Goal: Task Accomplishment & Management: Complete application form

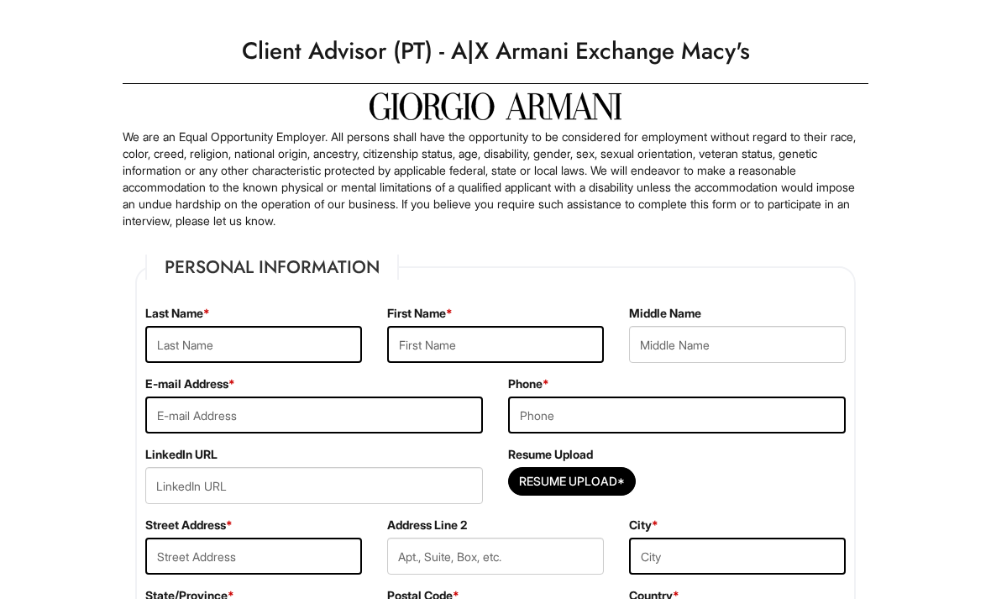
scroll to position [27, 0]
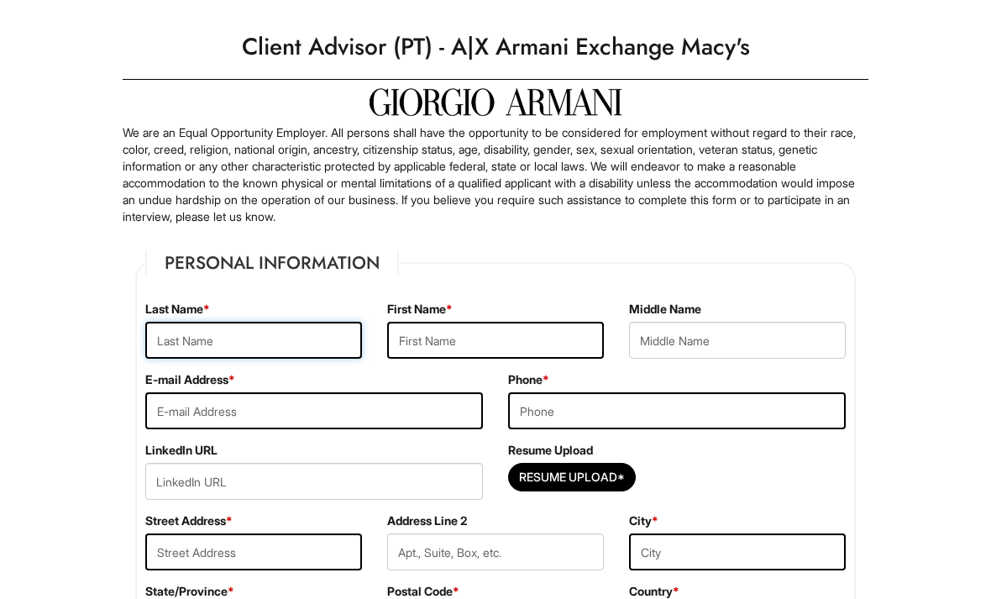
click at [279, 355] on input "text" at bounding box center [253, 340] width 217 height 37
type input "Kayla"
click at [466, 356] on input "text" at bounding box center [495, 340] width 217 height 37
type input "Ezair"
click at [388, 414] on input "email" at bounding box center [314, 410] width 338 height 37
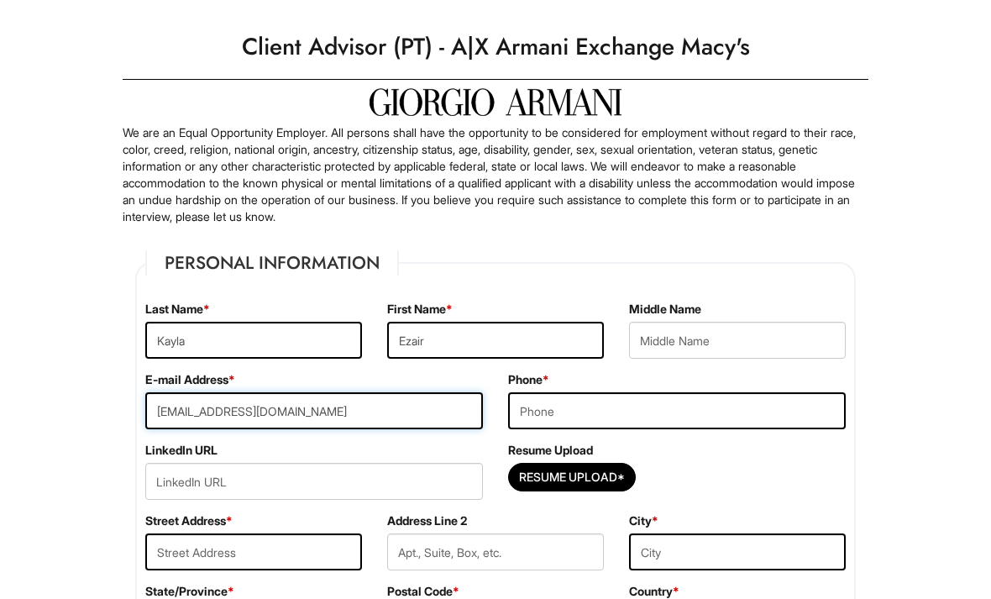
type input "kde8000@gmail.com"
click at [631, 416] on input "tel" at bounding box center [677, 410] width 338 height 37
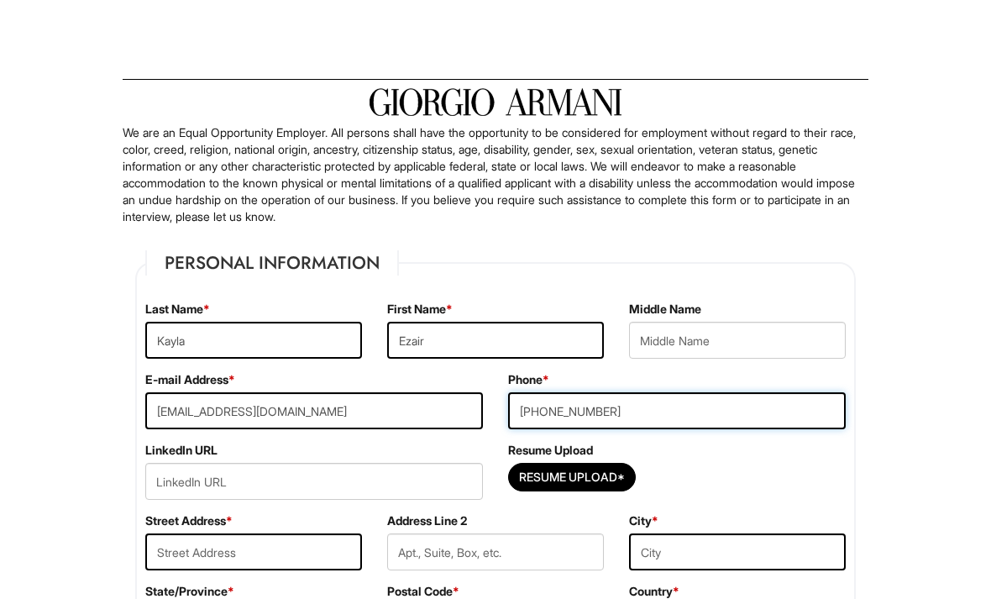
scroll to position [108, 0]
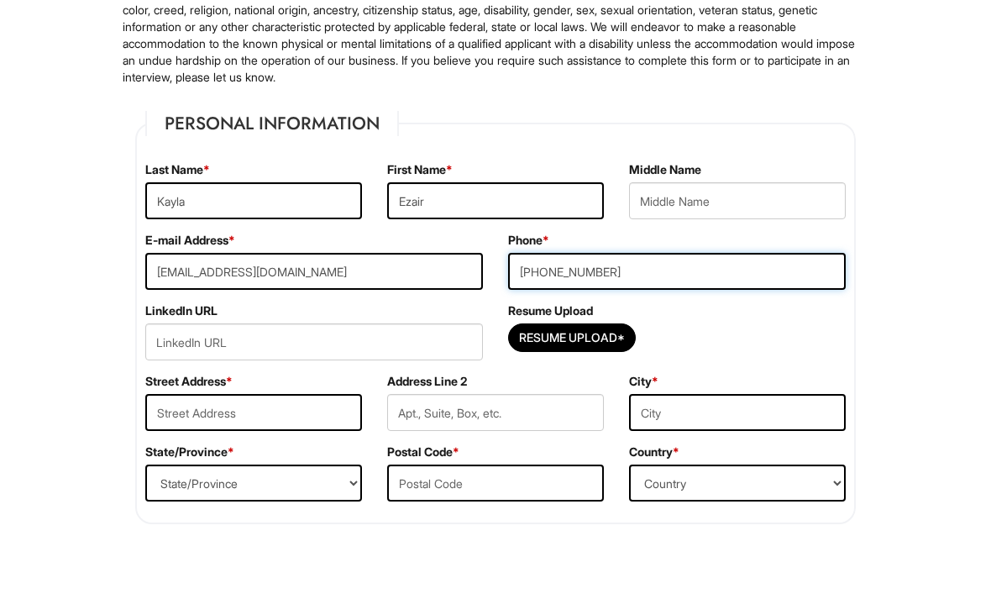
type input "516-497-9880"
click at [215, 452] on input "text" at bounding box center [253, 470] width 217 height 37
type input "27 Berkshire Road"
click at [699, 452] on input "text" at bounding box center [737, 470] width 217 height 37
type input "Great Neck"
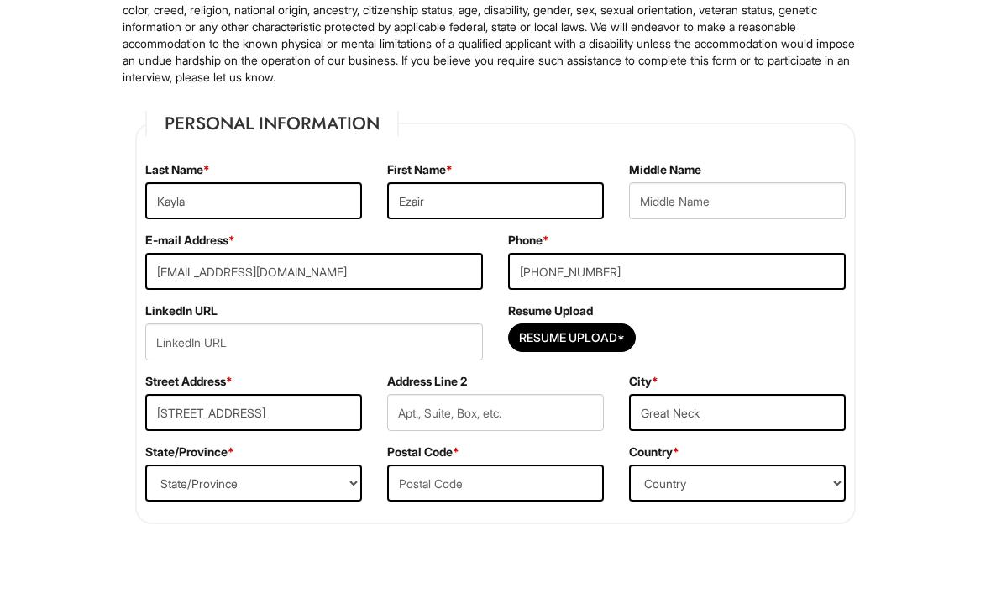
click at [298, 522] on select "State/Province ALABAMA ALASKA ARIZONA ARKANSAS CALIFORNIA COLORADO CONNECTICUT …" at bounding box center [253, 540] width 217 height 37
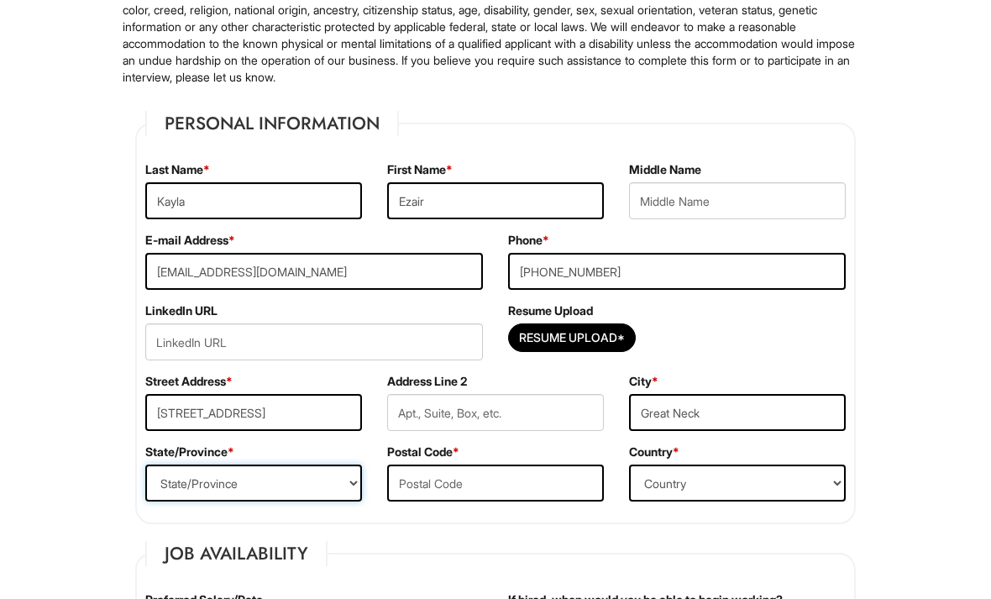
select select "NY"
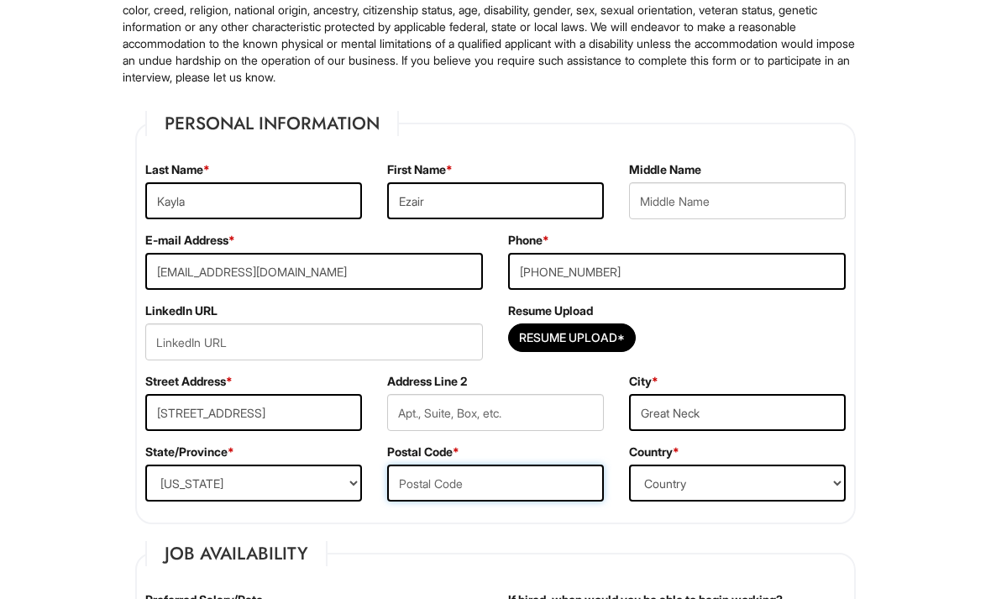
click at [467, 480] on input "text" at bounding box center [495, 482] width 217 height 37
type input "11023"
click at [682, 469] on select "Country Afghanistan Albania Algeria American Samoa Andorra Angola Anguilla Anta…" at bounding box center [737, 482] width 217 height 37
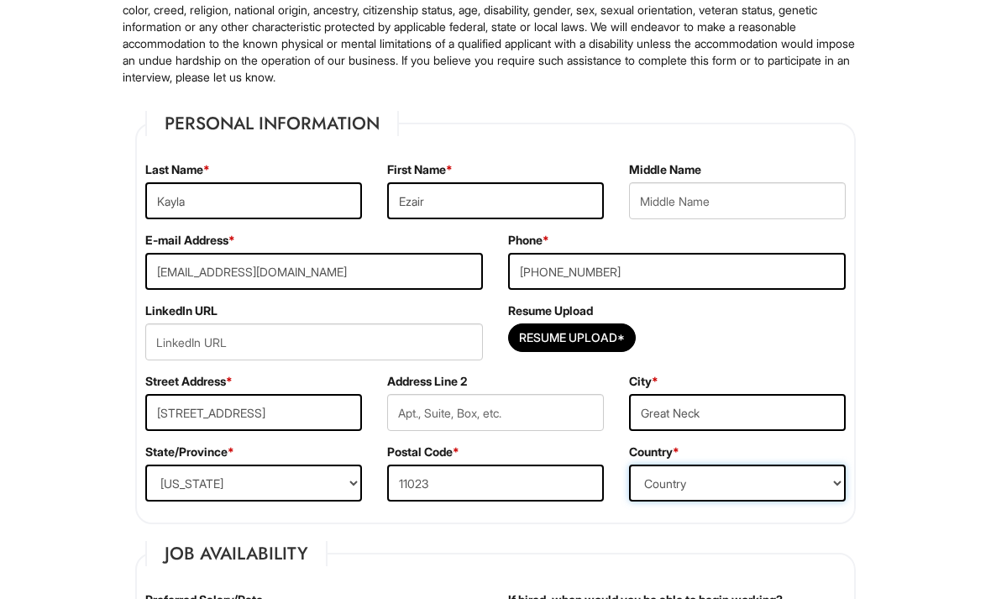
select select "United States of America"
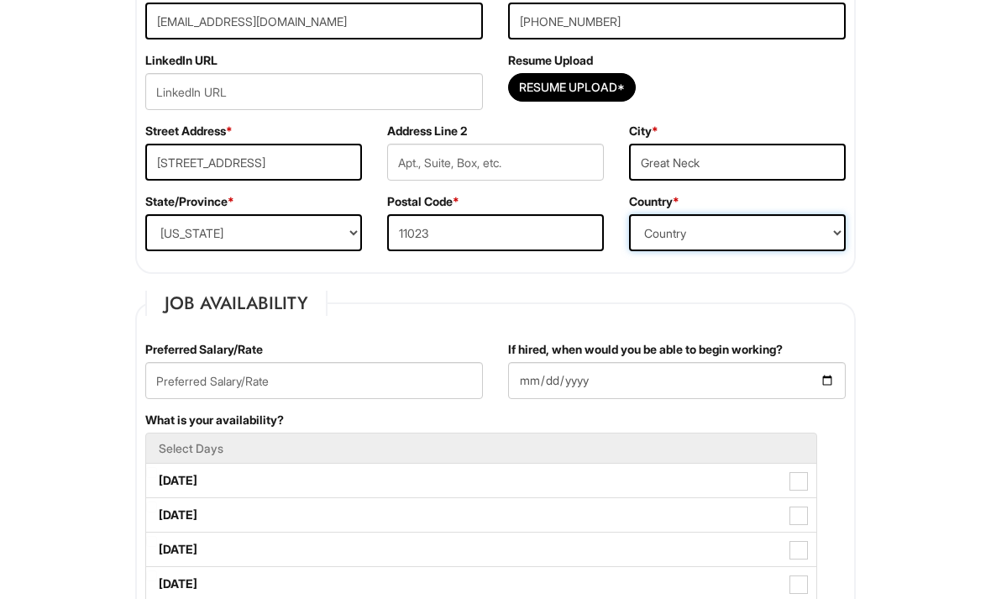
scroll to position [435, 0]
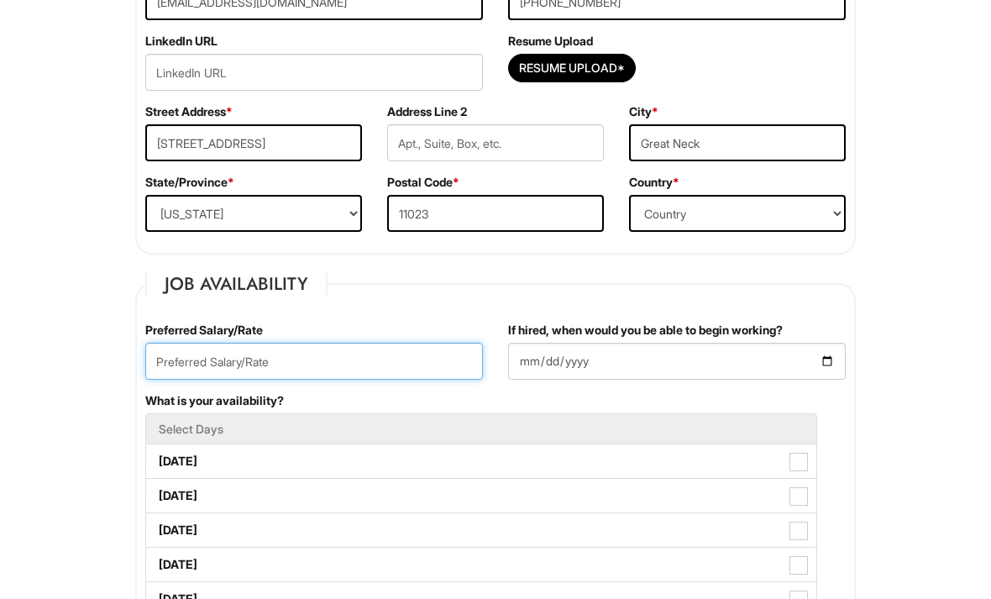
click at [342, 377] on input "text" at bounding box center [314, 361] width 338 height 37
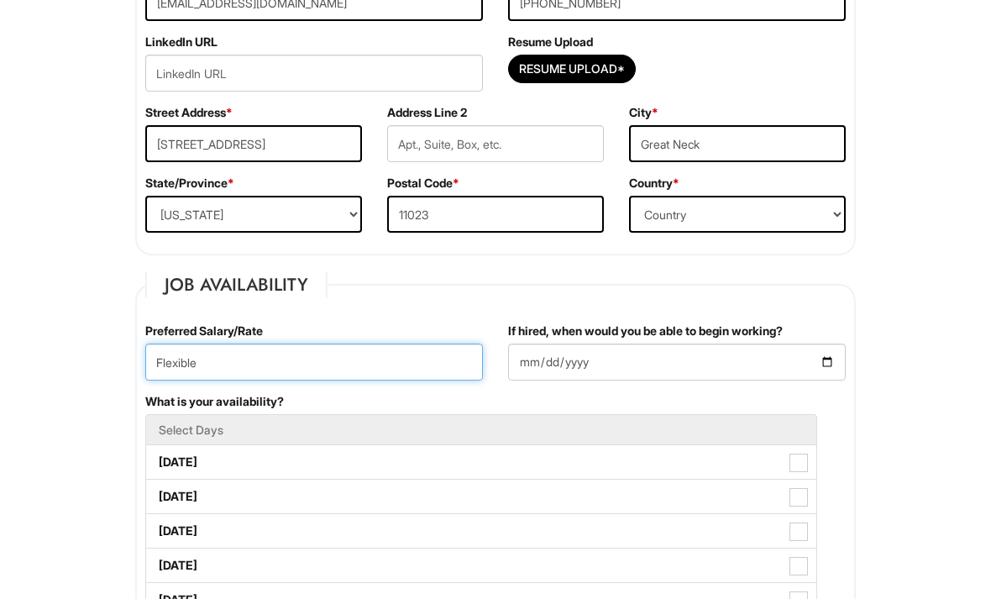
type input "Flexible"
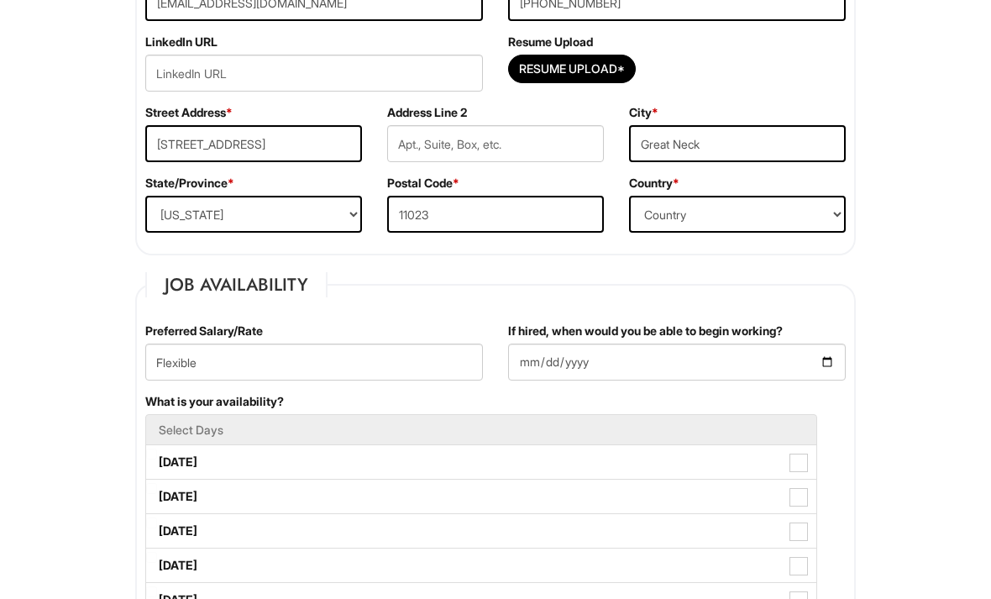
click at [565, 361] on input "If hired, when would you be able to begin working?" at bounding box center [677, 361] width 338 height 37
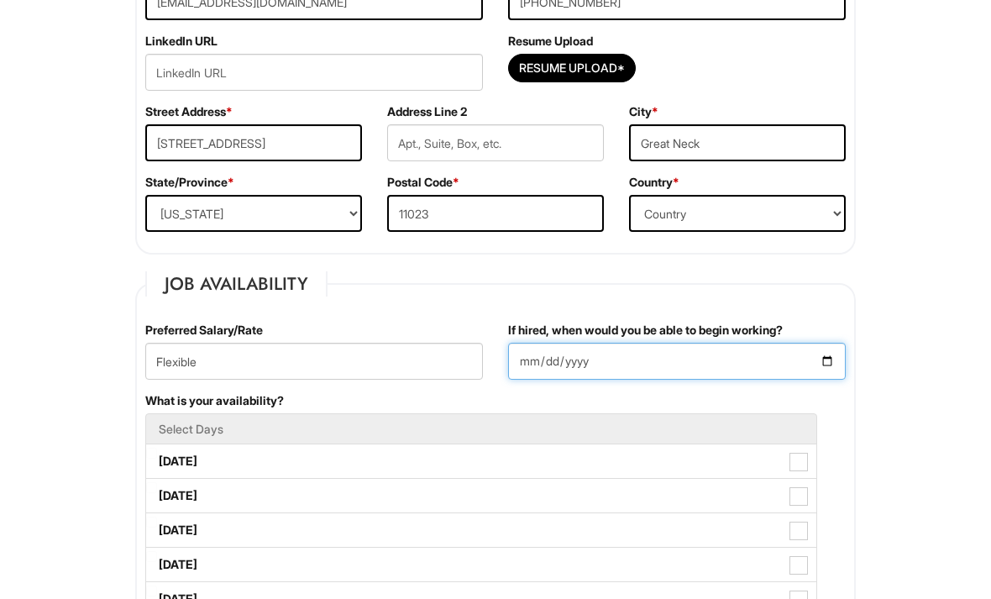
type input "2025-09-05"
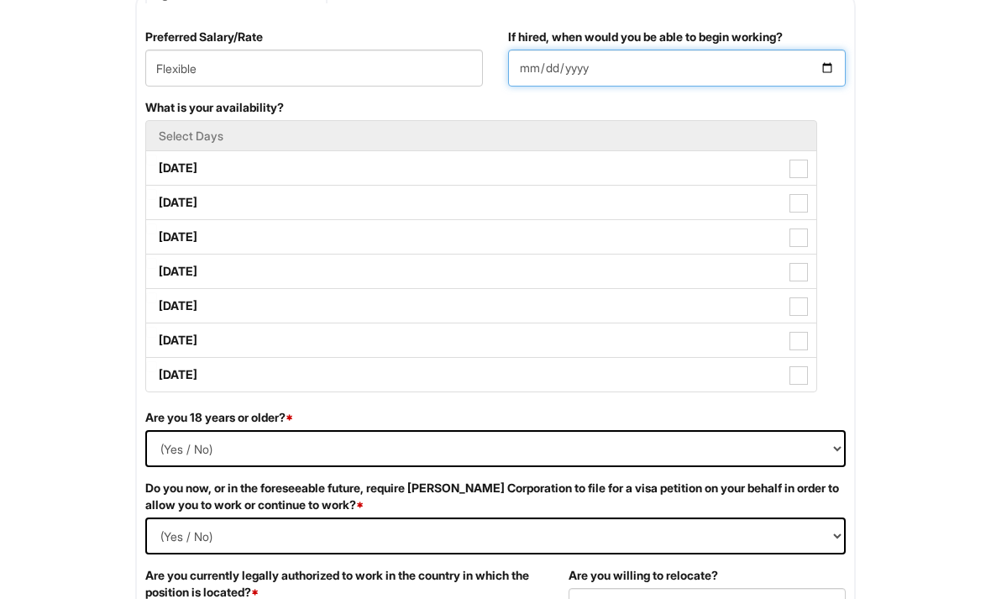
scroll to position [730, 0]
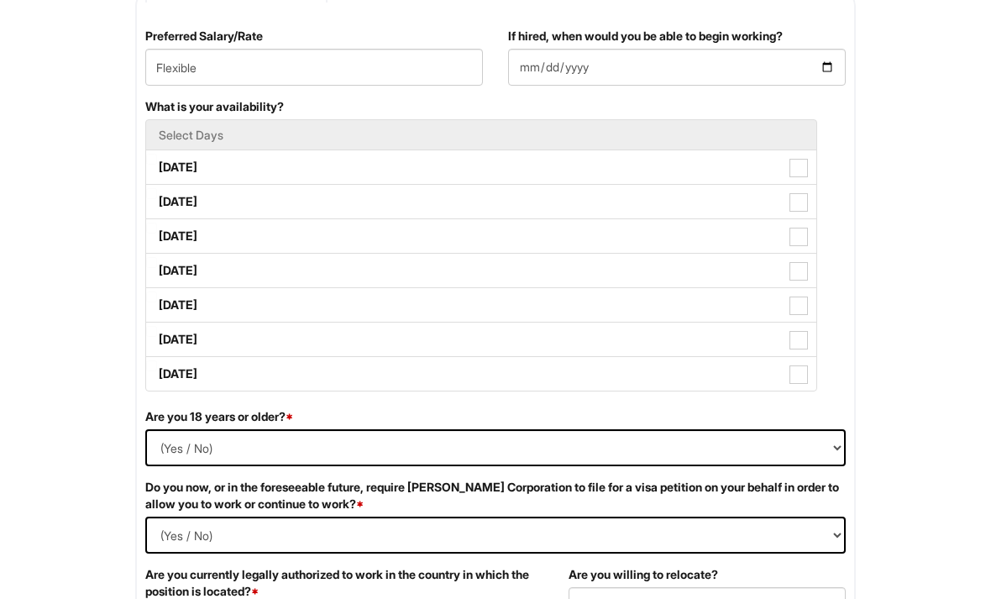
click at [798, 307] on span at bounding box center [798, 305] width 18 height 18
click at [157, 302] on Available_Friday "Friday" at bounding box center [151, 296] width 11 height 11
checkbox Available_Friday "true"
click at [794, 343] on span at bounding box center [798, 340] width 18 height 18
click at [157, 337] on Available_Saturday "Saturday" at bounding box center [151, 331] width 11 height 11
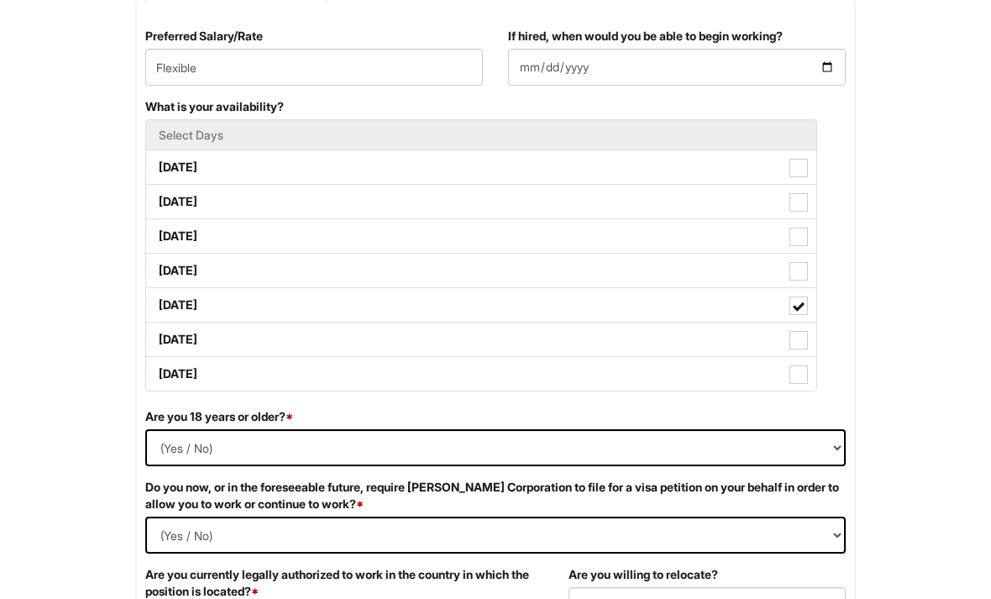
checkbox Available_Saturday "true"
click at [782, 448] on select "(Yes / No) Yes No" at bounding box center [495, 447] width 700 height 37
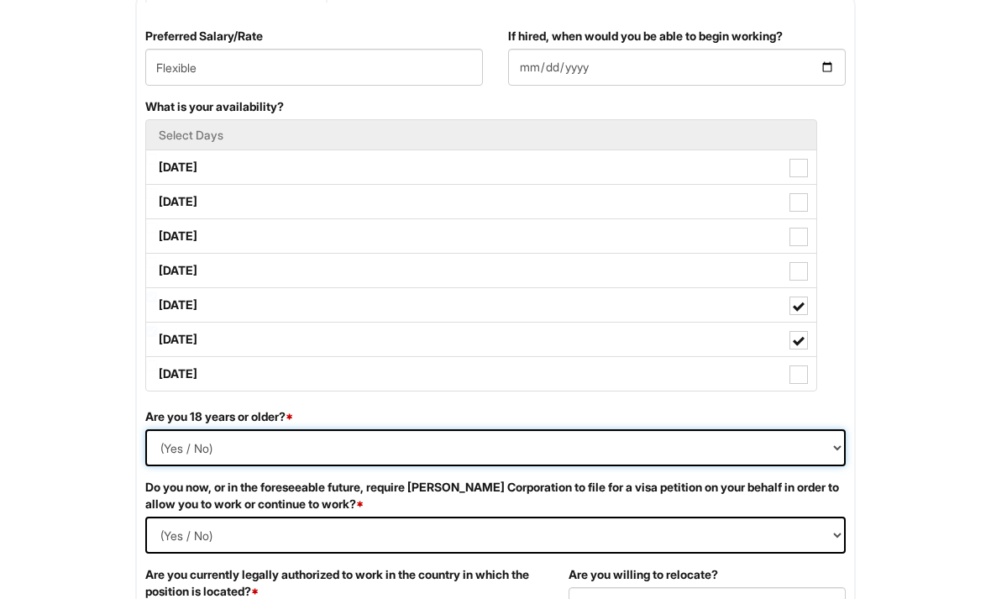
select select "Yes"
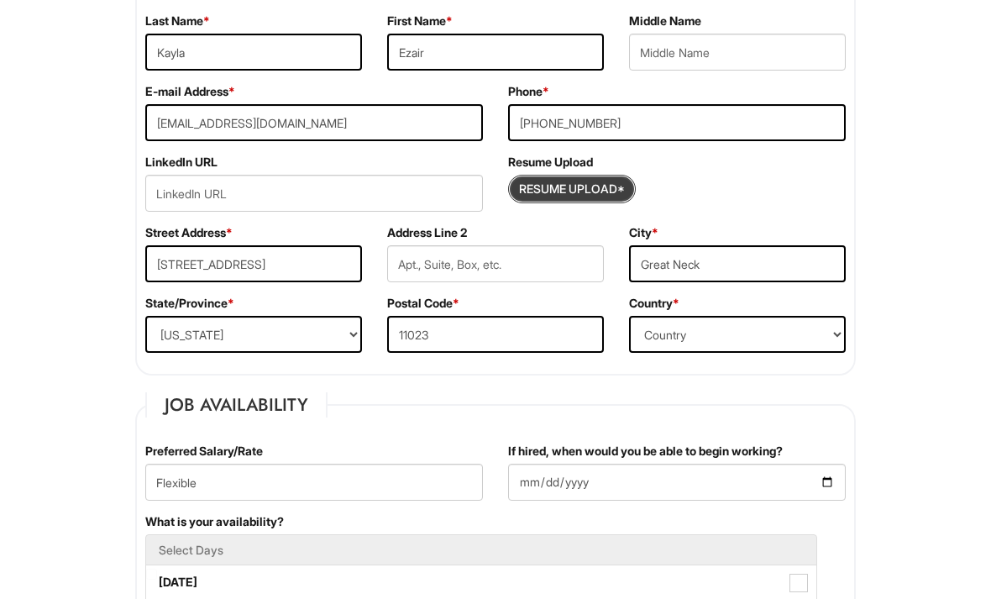
click at [600, 187] on input "Resume Upload*" at bounding box center [572, 189] width 126 height 27
type input "C:\fakepath\Copy of KE resume.pdf"
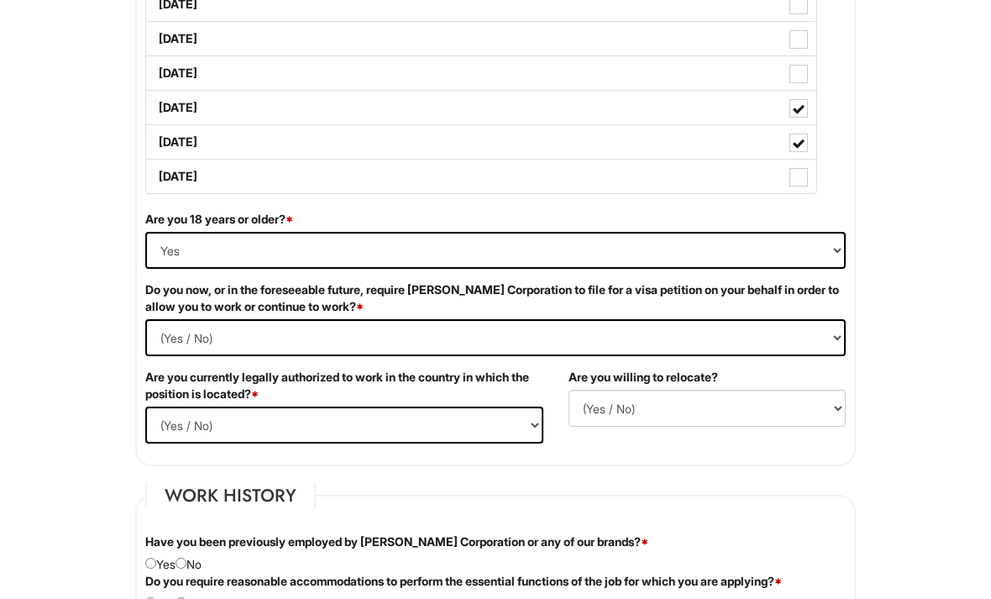
scroll to position [927, 0]
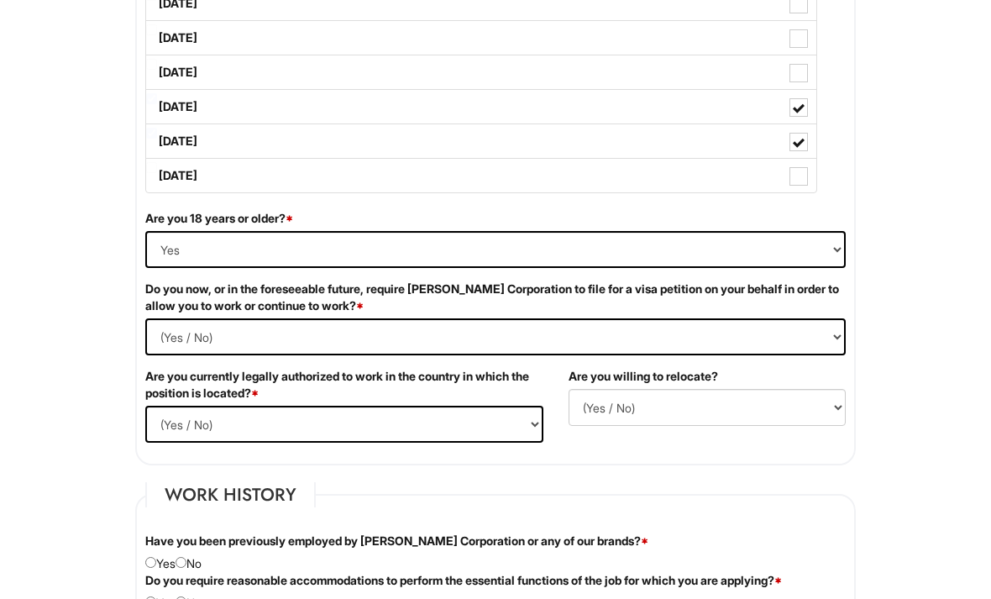
click at [700, 347] on Required "(Yes / No) Yes No" at bounding box center [495, 337] width 700 height 37
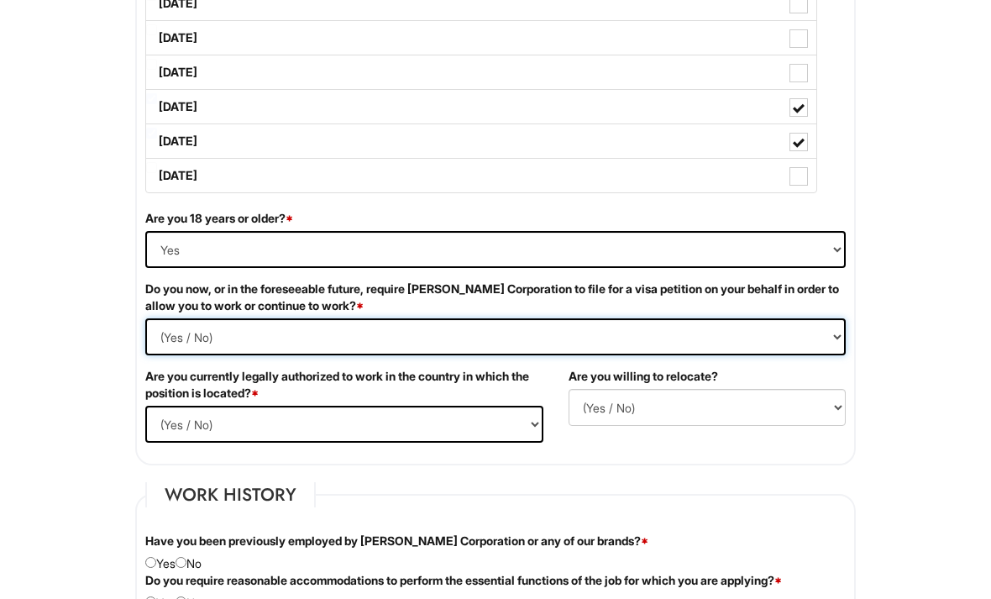
scroll to position [928, 0]
select Required "No"
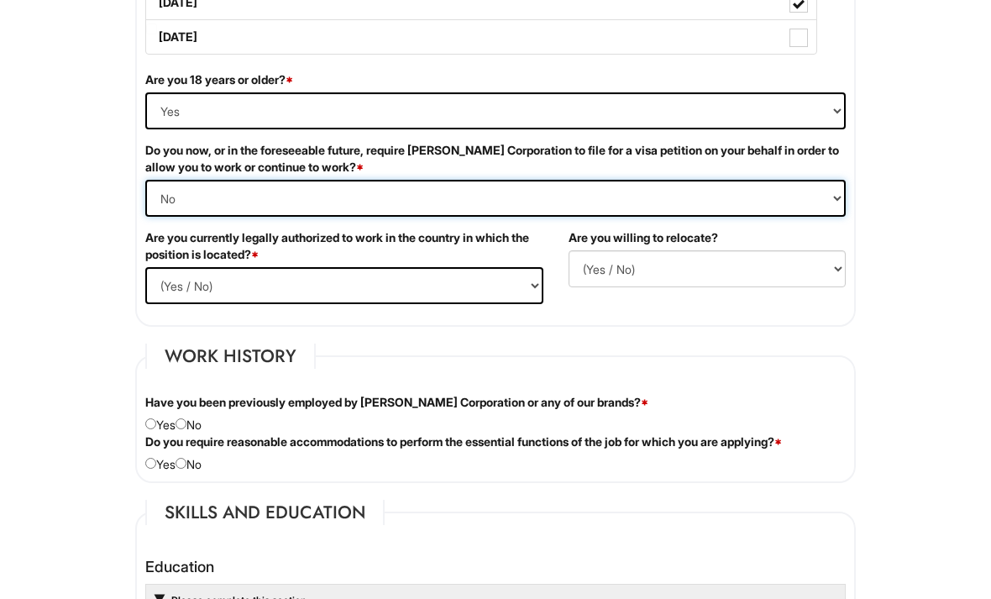
scroll to position [1077, 0]
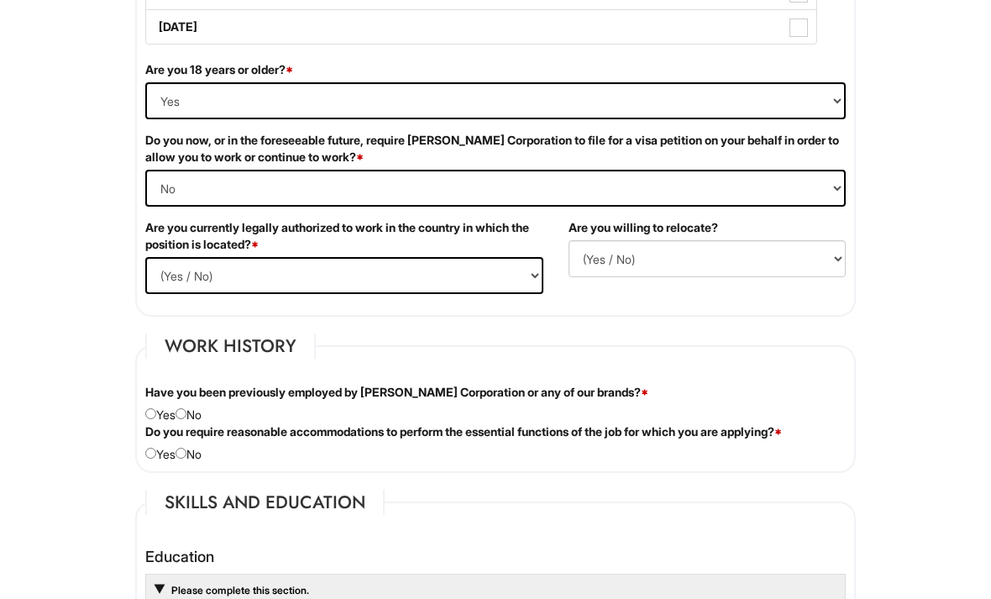
click at [530, 275] on select "(Yes / No) Yes No" at bounding box center [344, 275] width 398 height 37
select select "Yes"
click at [685, 265] on select "(Yes / No) No Yes" at bounding box center [707, 258] width 277 height 37
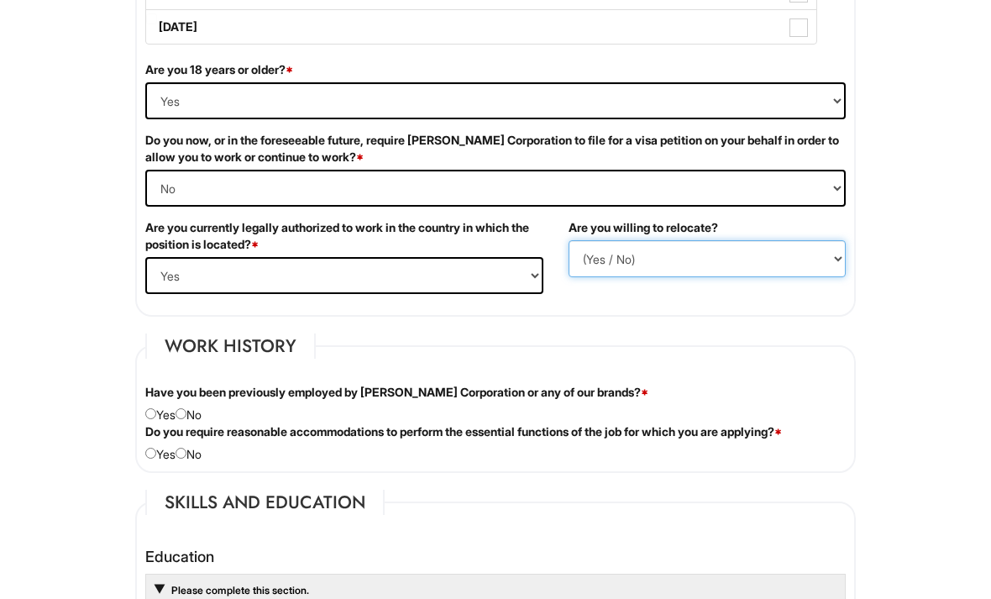
select select "N"
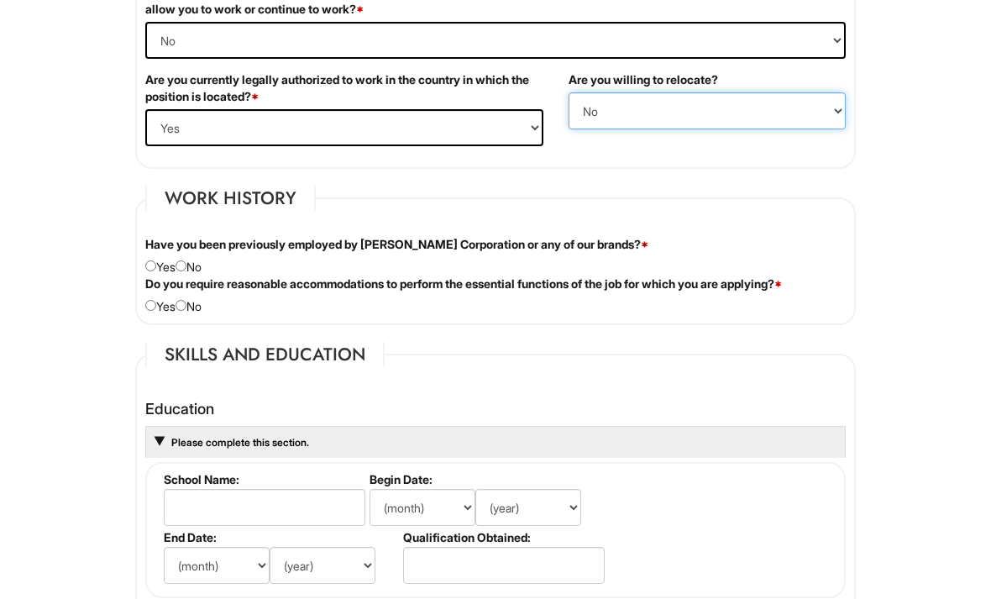
scroll to position [1226, 0]
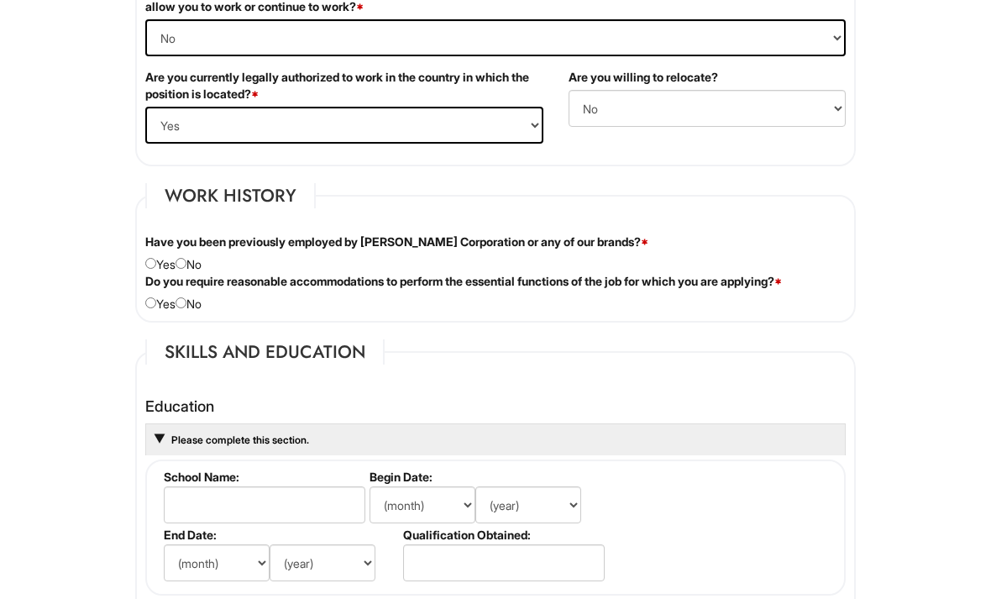
click at [193, 283] on label "Do you require reasonable accommodations to perform the essential functions of …" at bounding box center [463, 282] width 637 height 17
click at [186, 266] on input "radio" at bounding box center [181, 263] width 11 height 11
radio input "true"
click at [186, 307] on input "radio" at bounding box center [181, 302] width 11 height 11
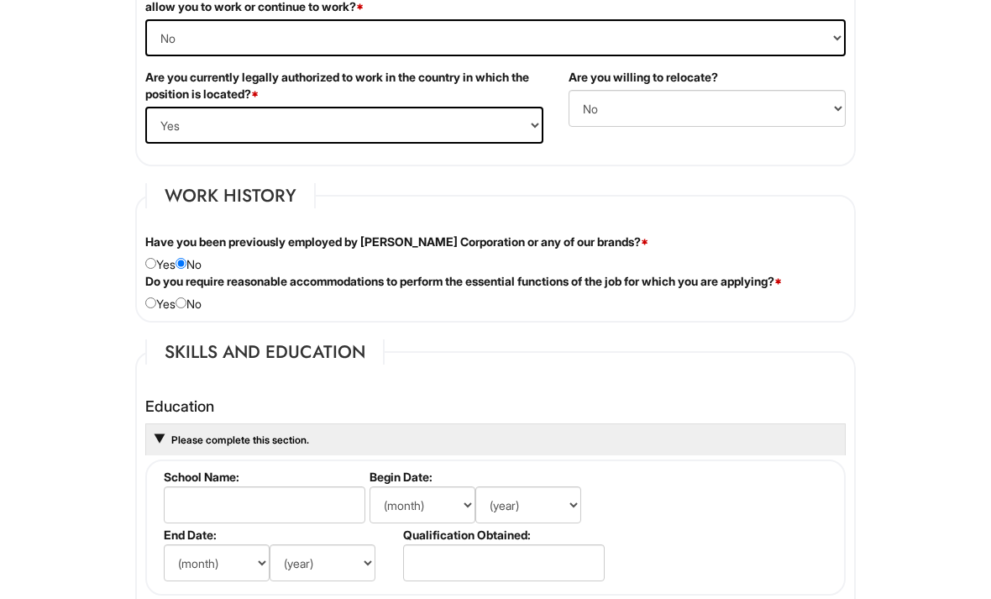
radio input "true"
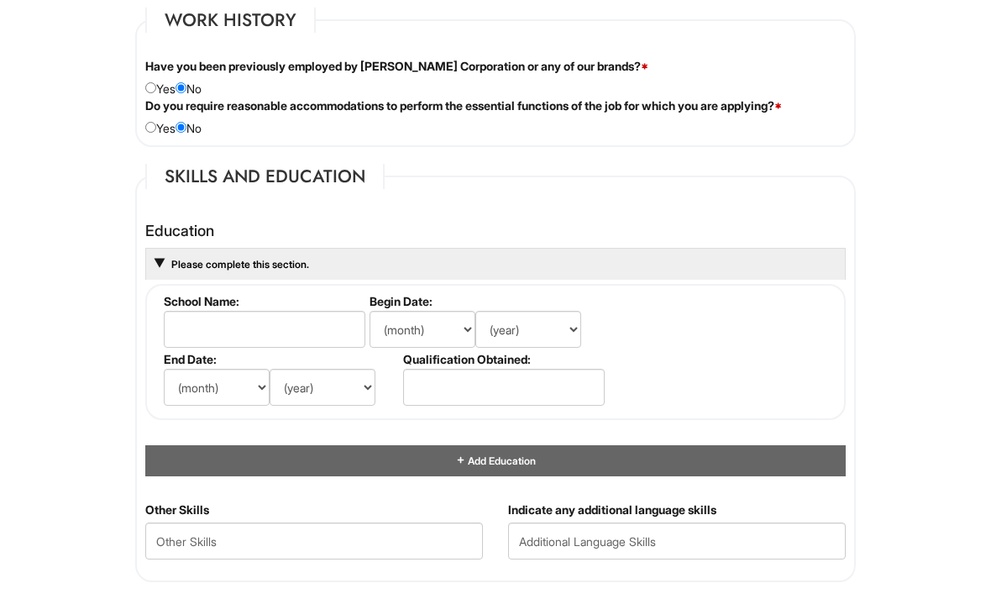
scroll to position [1405, 0]
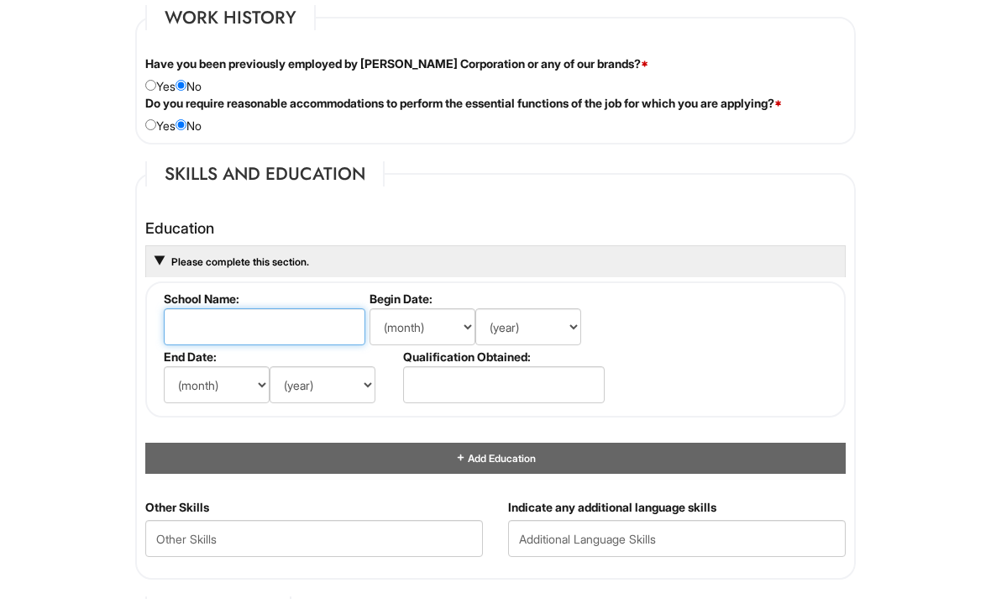
click at [307, 330] on input "text" at bounding box center [265, 326] width 202 height 37
paste input "John L Miller North High School"
type input "John L Miller North High School"
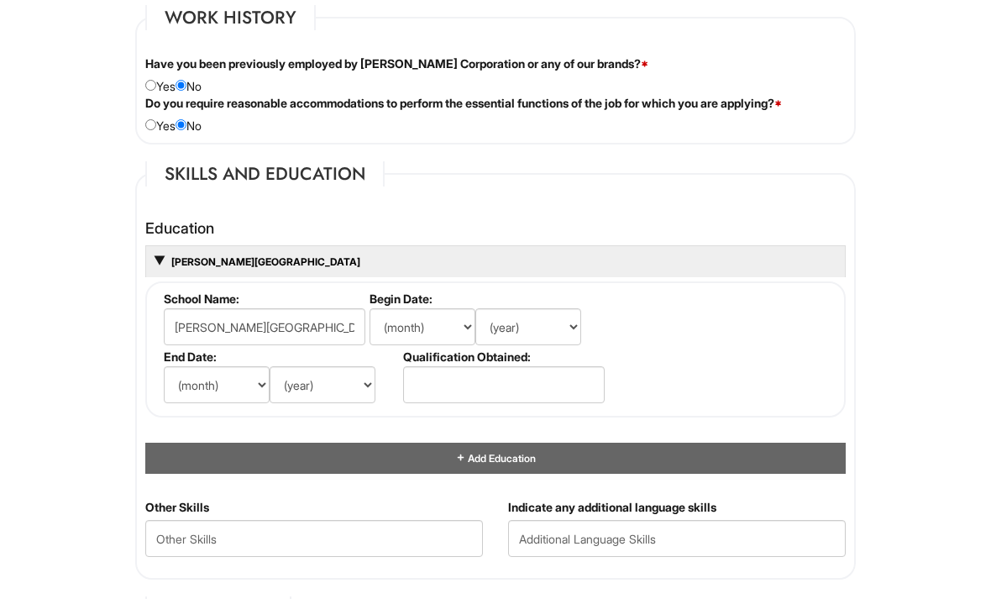
click at [422, 331] on select "(month) Jan Feb Mar Apr May Jun Jul Aug Sep Oct Nov Dec" at bounding box center [423, 326] width 106 height 37
select select "9"
click at [513, 338] on select "(year) 2029 2028 2027 2026 2025 2024 2023 2022 2021 2020 2019 2018 2017 2016 20…" at bounding box center [528, 326] width 106 height 37
select select "2016"
click at [231, 387] on select "(month) Jan Feb Mar Apr May Jun Jul Aug Sep Oct Nov Dec" at bounding box center [217, 384] width 106 height 37
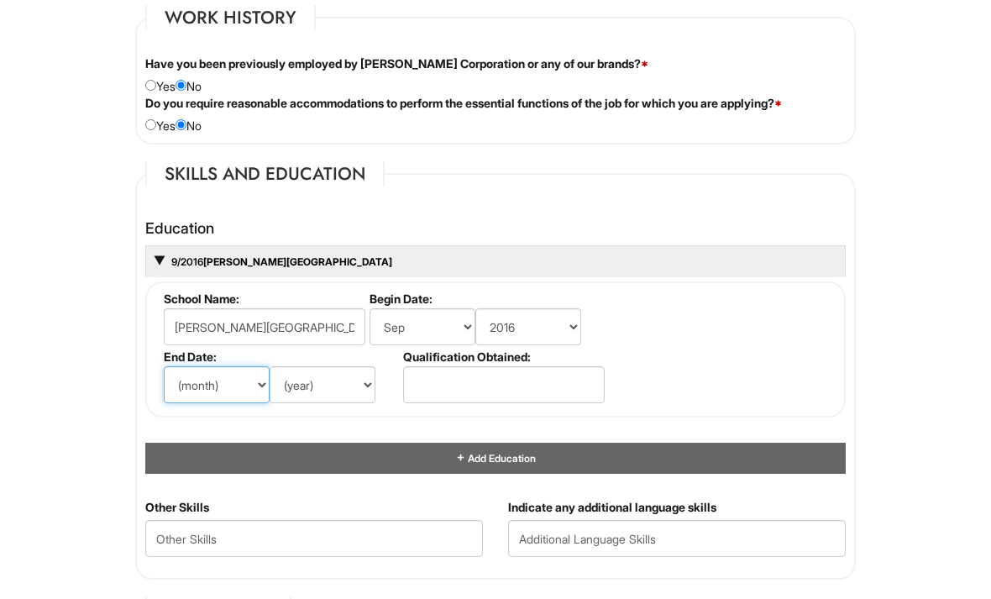
select select "6"
click at [232, 399] on select "(month) Jan Feb Mar Apr May Jun Jul Aug Sep Oct Nov Dec" at bounding box center [217, 384] width 106 height 37
click at [336, 388] on select "(year) 2029 2028 2027 2026 2025 2024 2023 2022 2021 2020 2019 2018 2017 2016 20…" at bounding box center [323, 384] width 106 height 37
select select "2020"
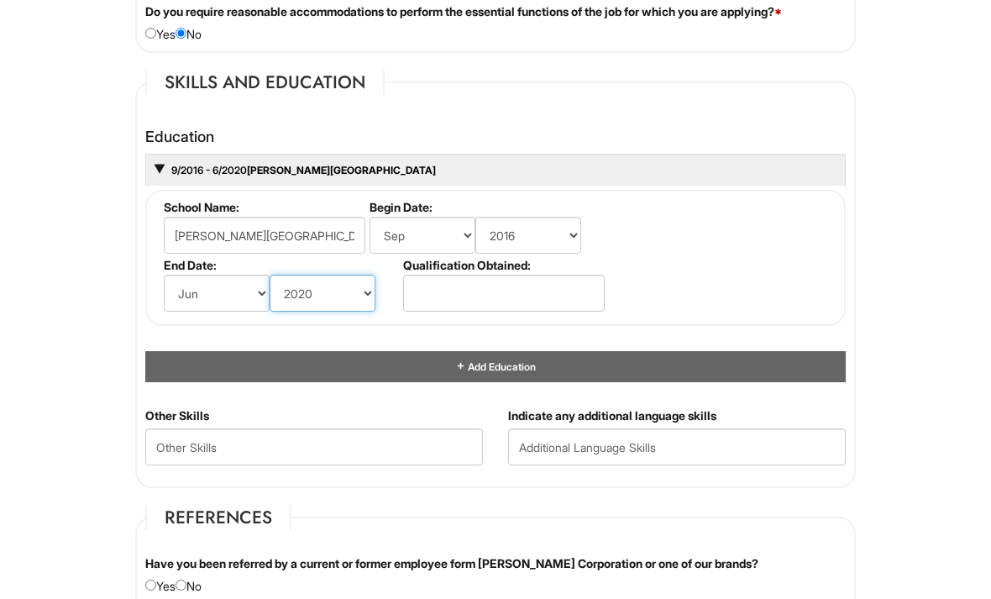
scroll to position [1503, 0]
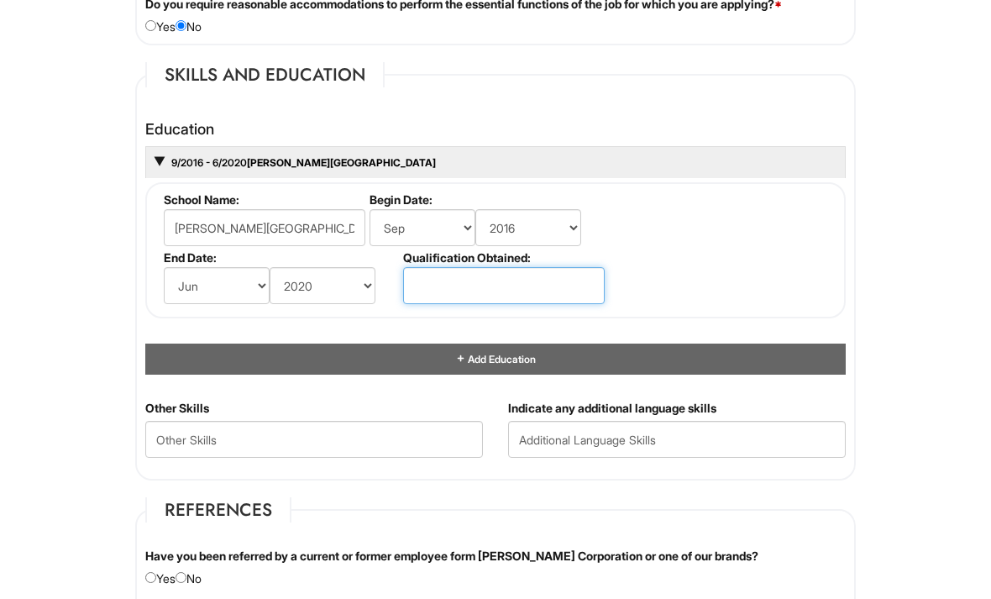
click at [509, 289] on input "text" at bounding box center [504, 286] width 202 height 37
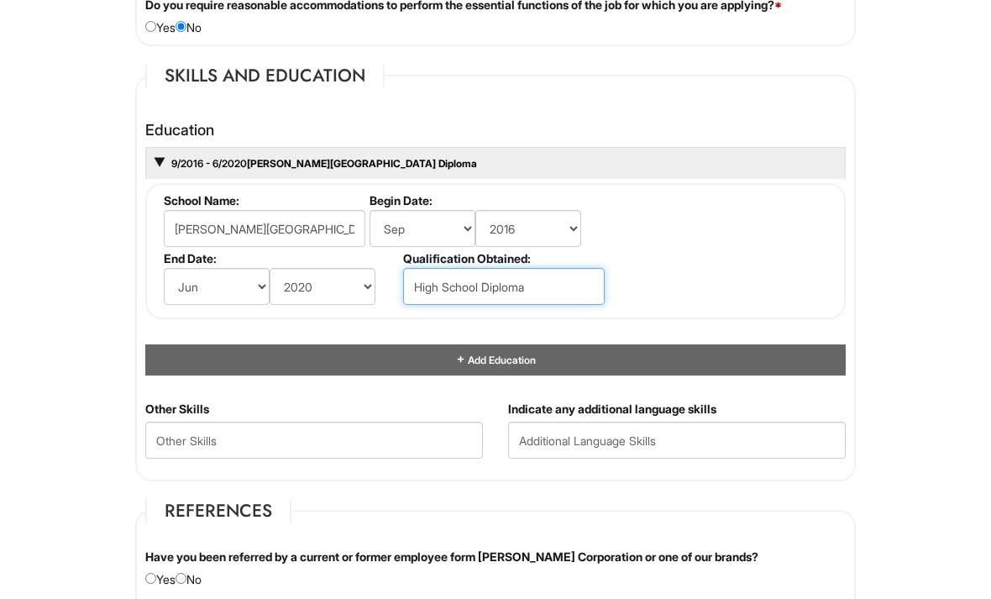
type input "High School Diploma"
click at [514, 366] on span "Add Education" at bounding box center [501, 360] width 70 height 13
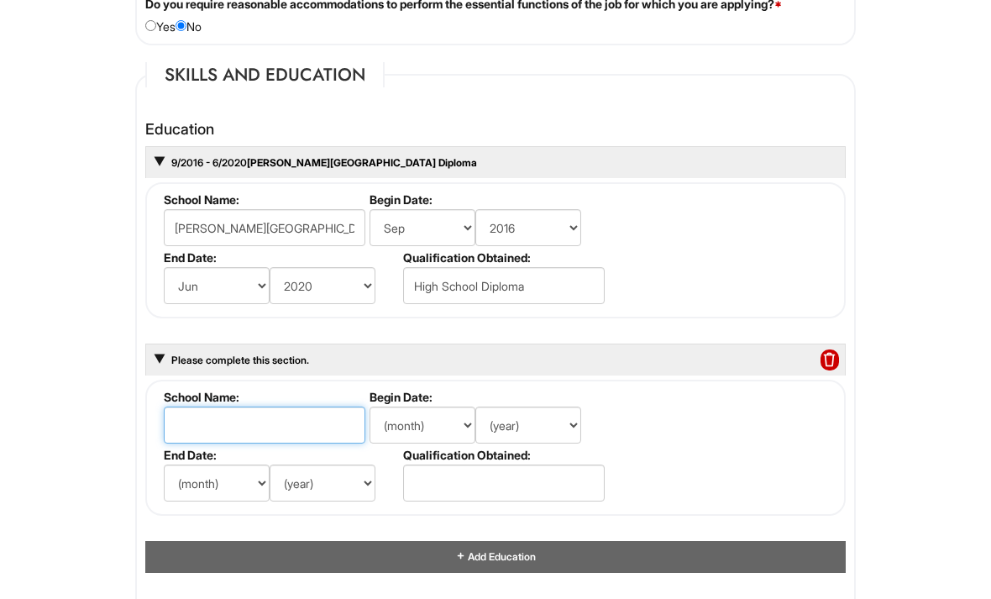
click at [291, 431] on input "text" at bounding box center [265, 425] width 202 height 37
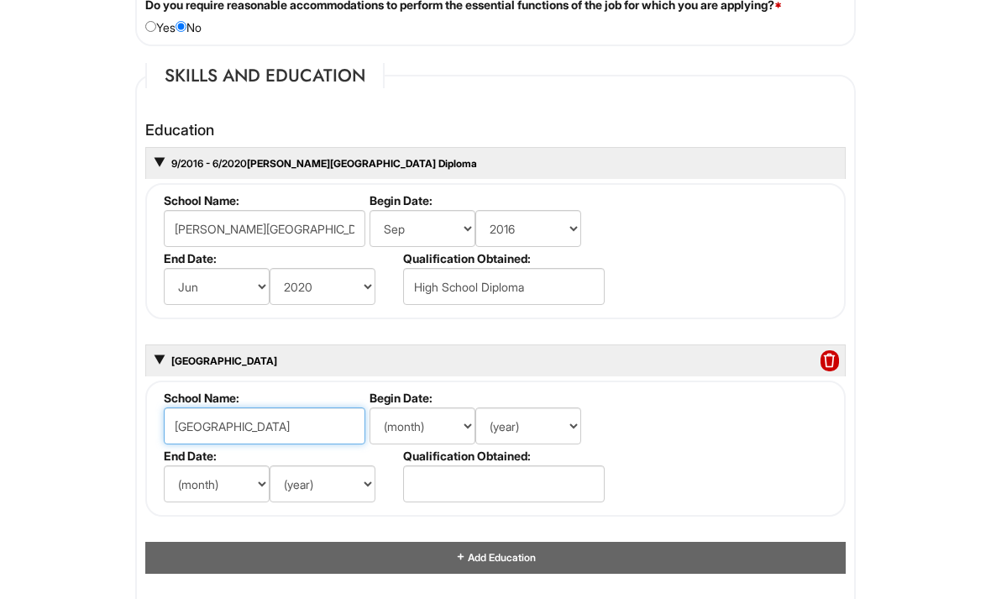
type input "Hunter College"
click at [439, 429] on select "(month) Jan Feb Mar Apr May Jun Jul Aug Sep Oct Nov Dec" at bounding box center [423, 425] width 106 height 37
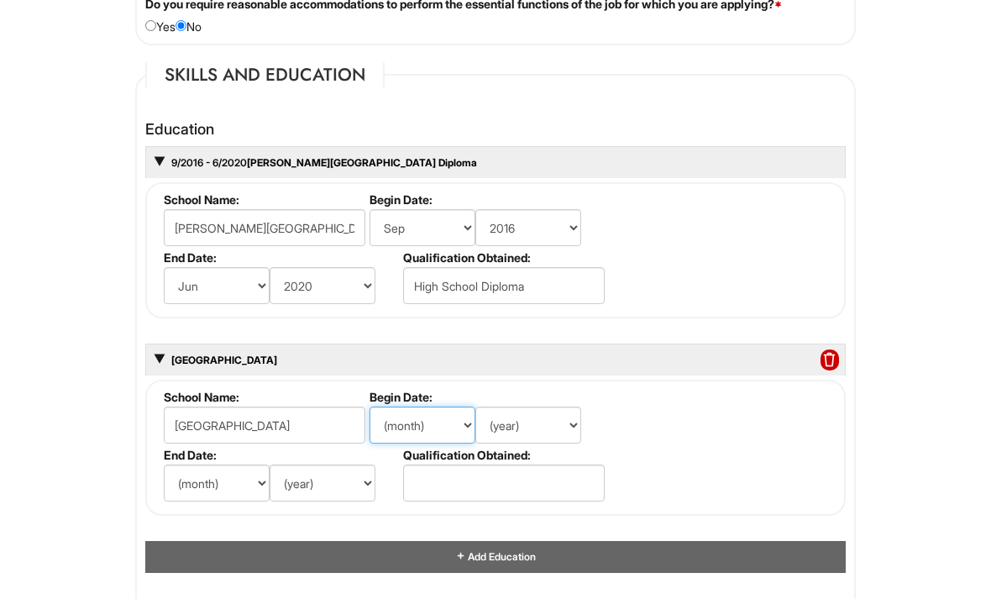
select select "9"
click at [509, 438] on select "(year) 2029 2028 2027 2026 2025 2024 2023 2022 2021 2020 2019 2018 2017 2016 20…" at bounding box center [528, 424] width 106 height 37
select select "2020"
click at [223, 490] on select "(month) Jan Feb Mar Apr May Jun Jul Aug Sep Oct Nov Dec" at bounding box center [217, 482] width 106 height 37
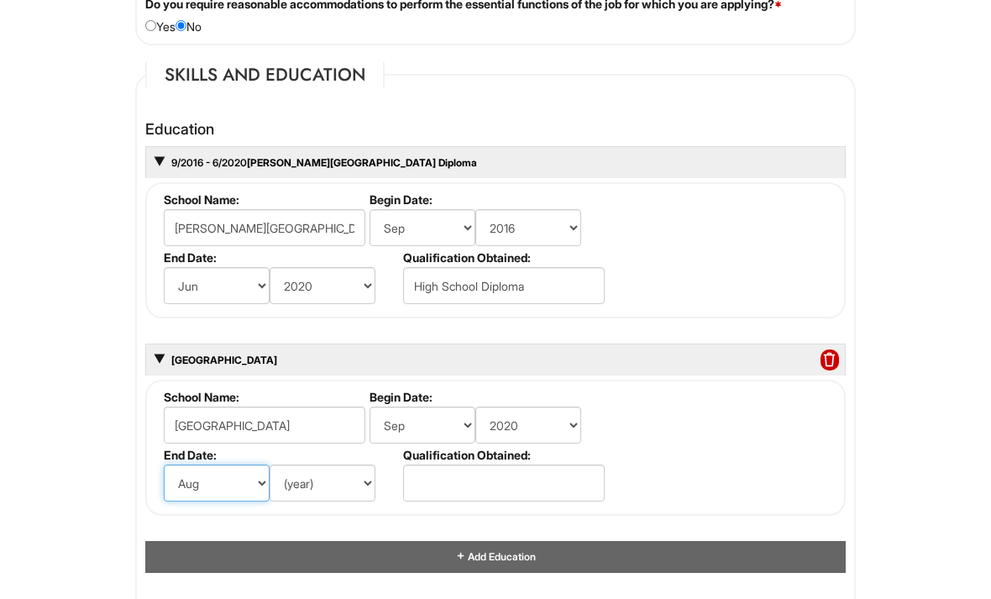
click at [223, 500] on select "(month) Jan Feb Mar Apr May Jun Jul Aug Sep Oct Nov Dec" at bounding box center [217, 482] width 106 height 37
select select "12"
click at [320, 489] on select "(year) 2029 2028 2027 2026 2025 2024 2023 2022 2021 2020 2019 2018 2017 2016 20…" at bounding box center [323, 482] width 106 height 37
select select "2024"
click at [228, 494] on select "(month) Jan Feb Mar Apr May Jun Jul Aug Sep Oct Nov Dec" at bounding box center [217, 482] width 106 height 37
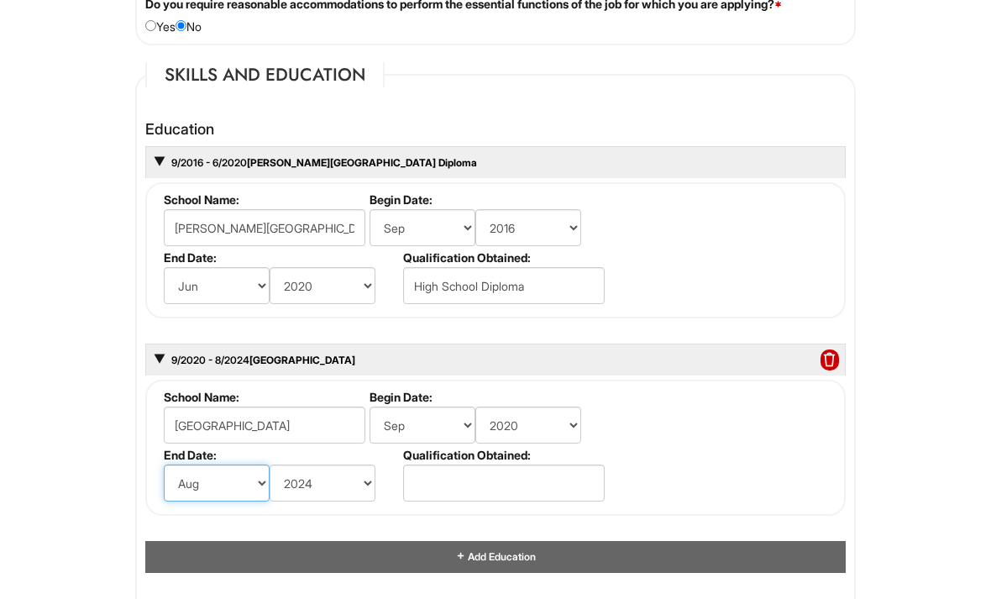
click at [218, 495] on select "(month) Jan Feb Mar Apr May Jun Jul Aug Sep Oct Nov Dec" at bounding box center [217, 482] width 106 height 37
select select "1"
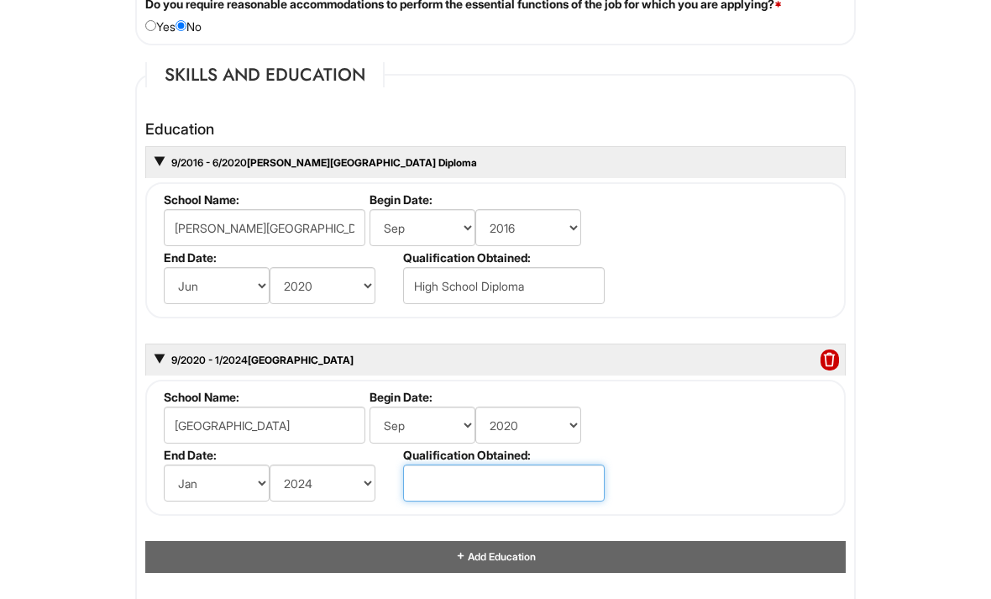
click at [496, 481] on input "text" at bounding box center [504, 482] width 202 height 37
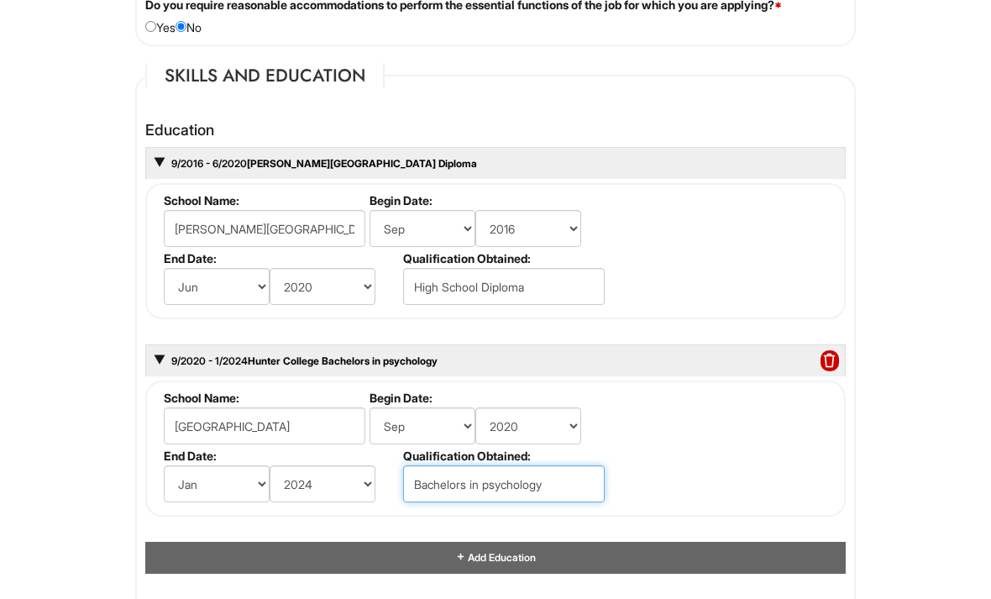
type input "Bachelors in psychology"
click at [516, 564] on span "Add Education" at bounding box center [501, 557] width 70 height 13
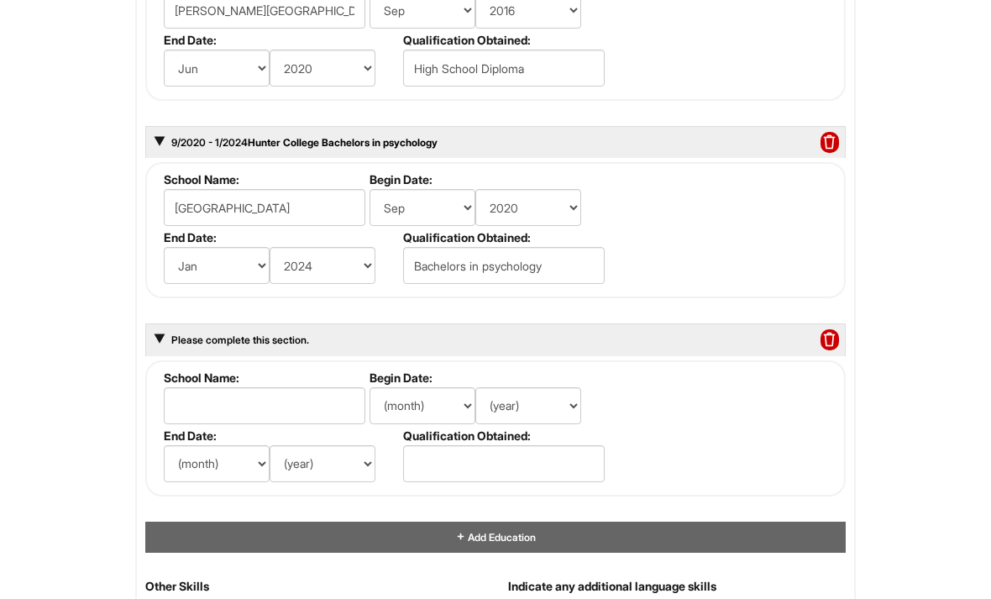
scroll to position [1752, 0]
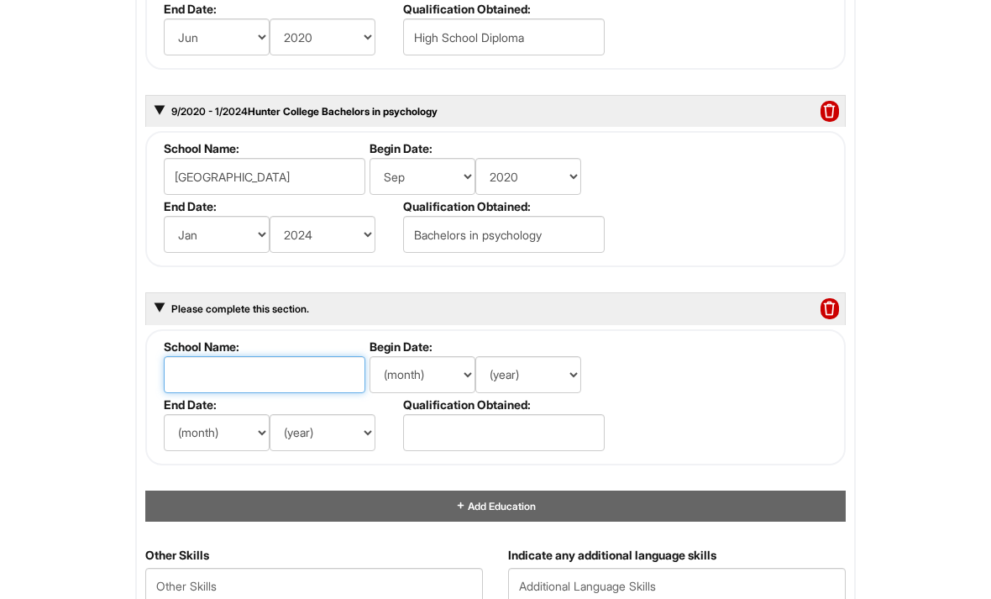
click at [257, 380] on input "text" at bounding box center [265, 375] width 202 height 37
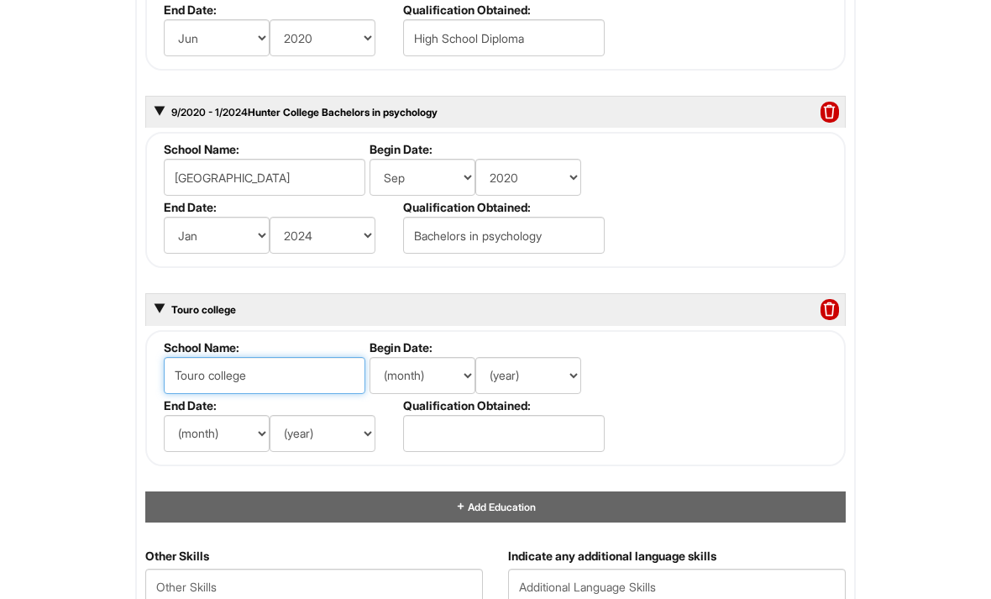
type input "Touro college"
click at [407, 375] on select "(month) Jan Feb Mar Apr May Jun Jul Aug Sep Oct Nov Dec" at bounding box center [423, 375] width 106 height 37
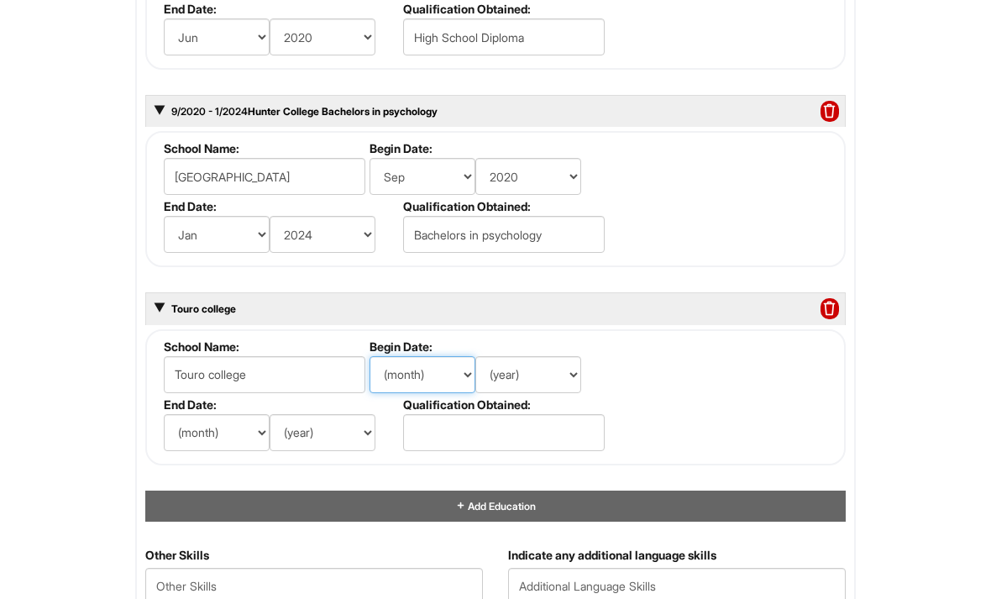
select select "1"
click at [526, 386] on select "(year) 2029 2028 2027 2026 2025 2024 2023 2022 2021 2020 2019 2018 2017 2016 20…" at bounding box center [528, 374] width 106 height 37
select select "2024"
click at [271, 381] on input "Touro college" at bounding box center [265, 374] width 202 height 37
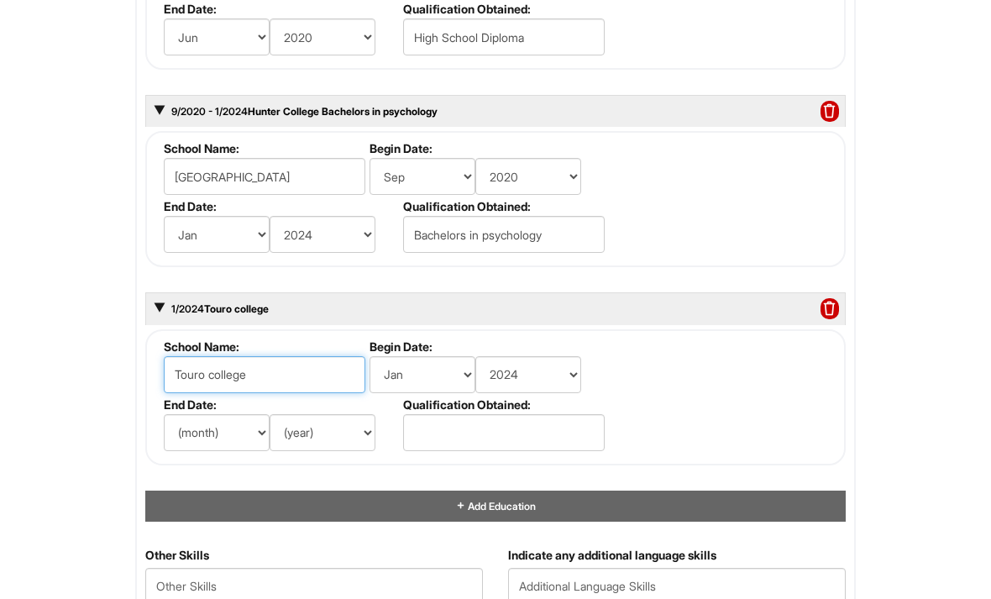
scroll to position [1752, 0]
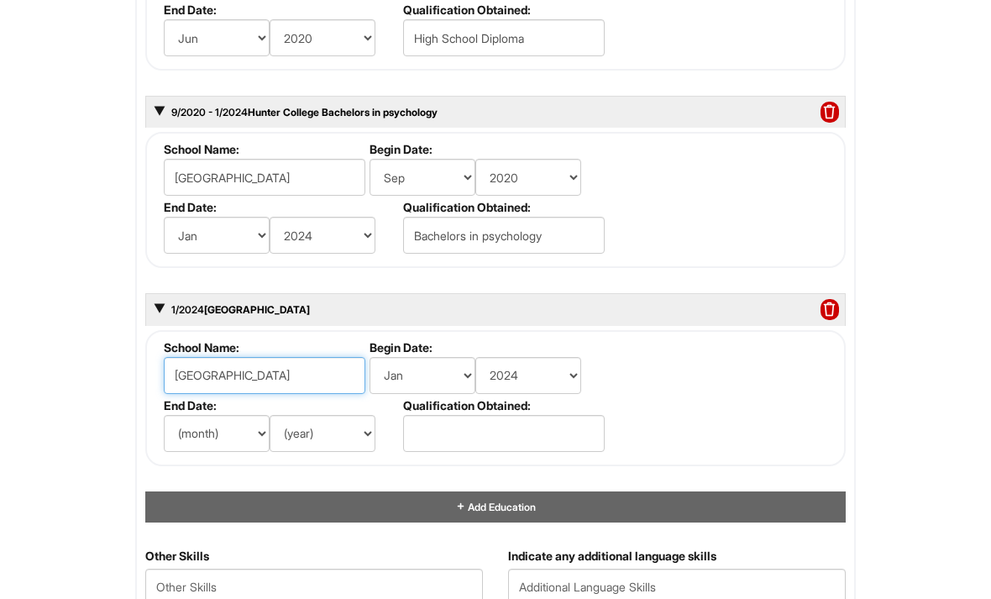
type input "Touro University"
click at [218, 426] on select "(month) Jan Feb Mar Apr May Jun Jul Aug Sep Oct Nov Dec" at bounding box center [217, 433] width 106 height 37
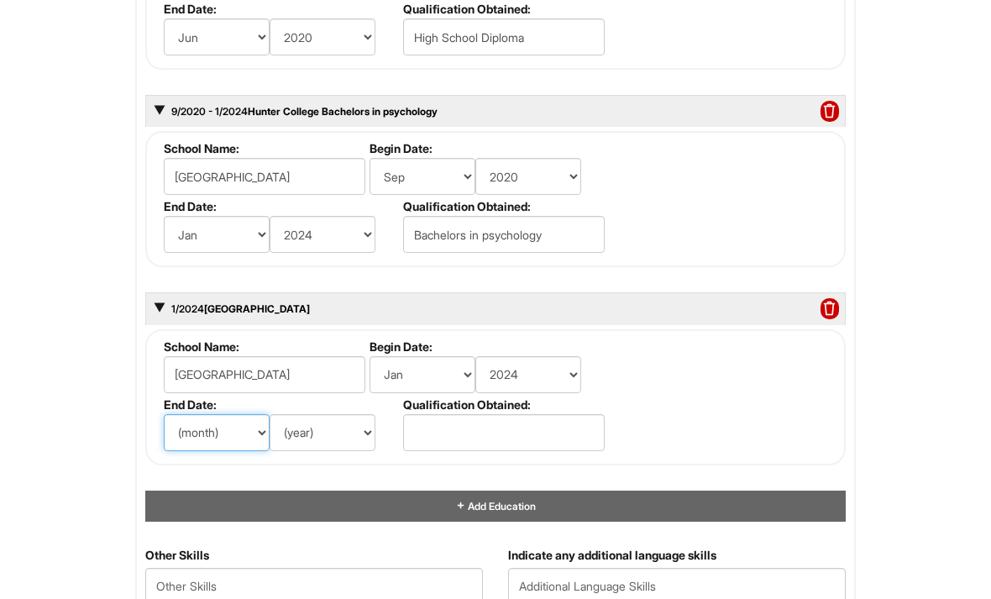
select select "6"
click at [327, 445] on select "(year) 2029 2028 2027 2026 2025 2024 2023 2022 2021 2020 2019 2018 2017 2016 20…" at bounding box center [323, 432] width 106 height 37
select select "2026"
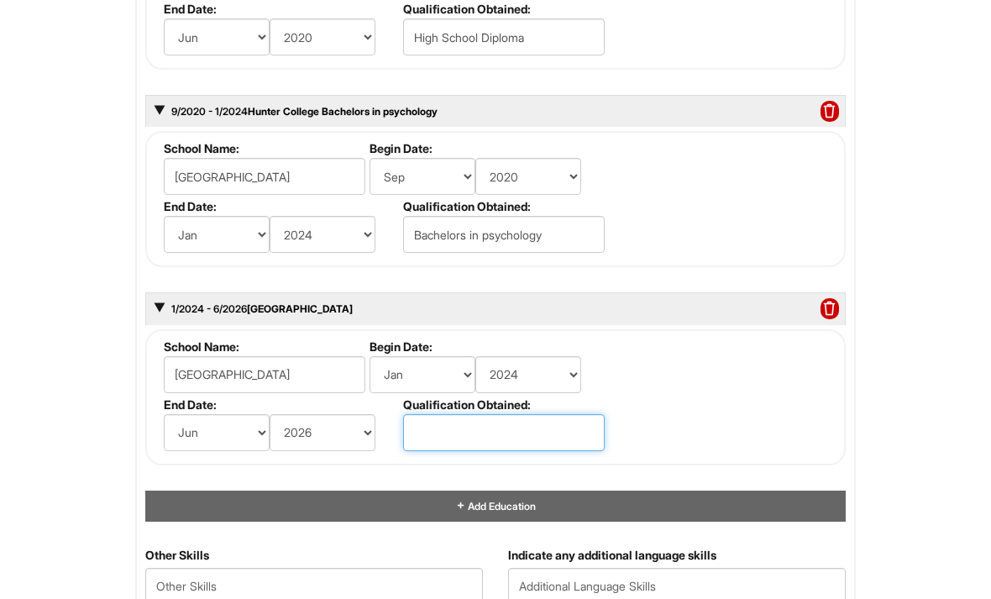
click at [448, 426] on input "text" at bounding box center [504, 432] width 202 height 37
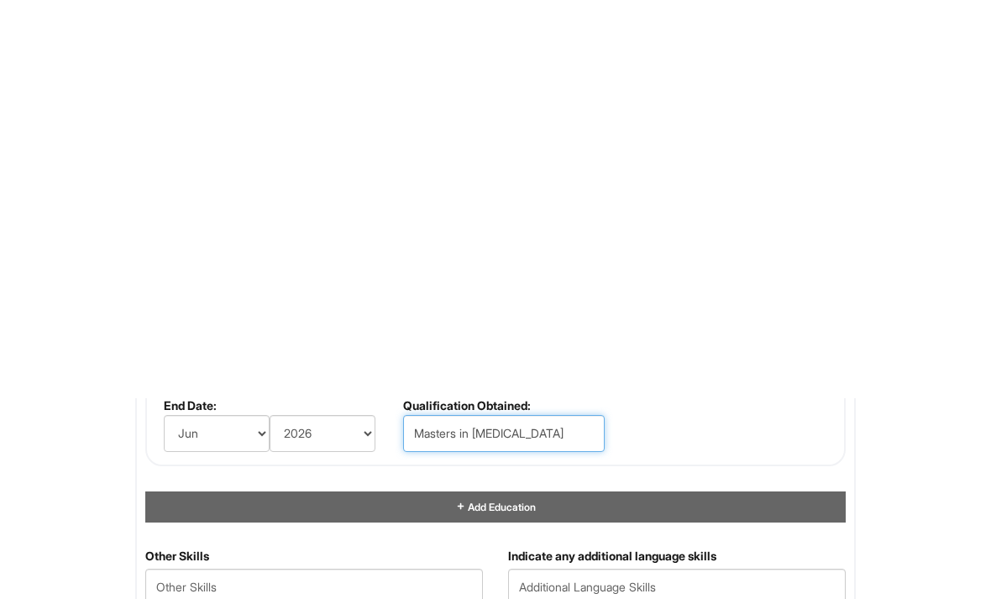
scroll to position [2151, 0]
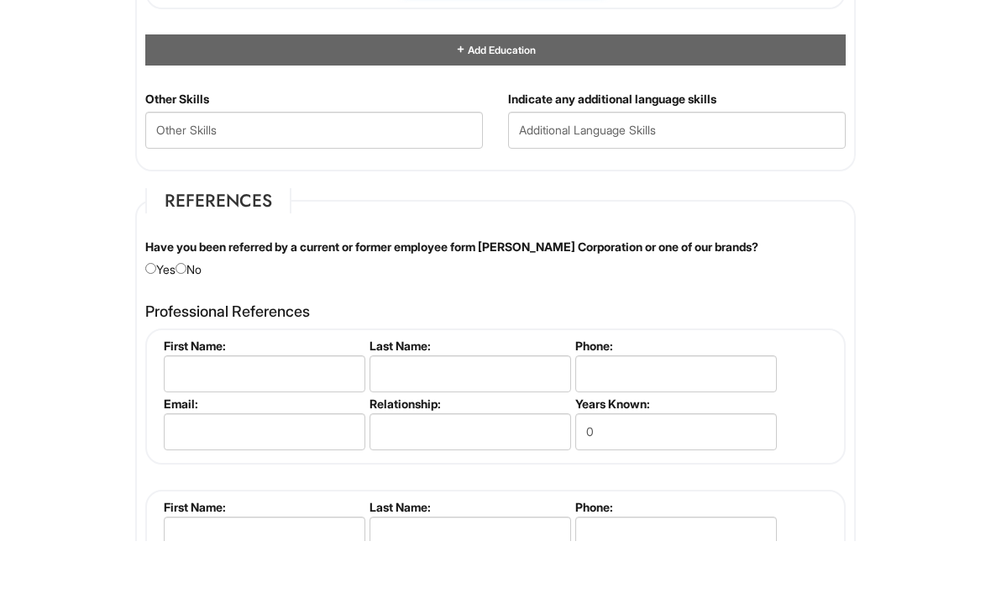
type input "Masters in Occupational Therapy"
click at [186, 321] on input "radio" at bounding box center [181, 326] width 11 height 11
radio input "true"
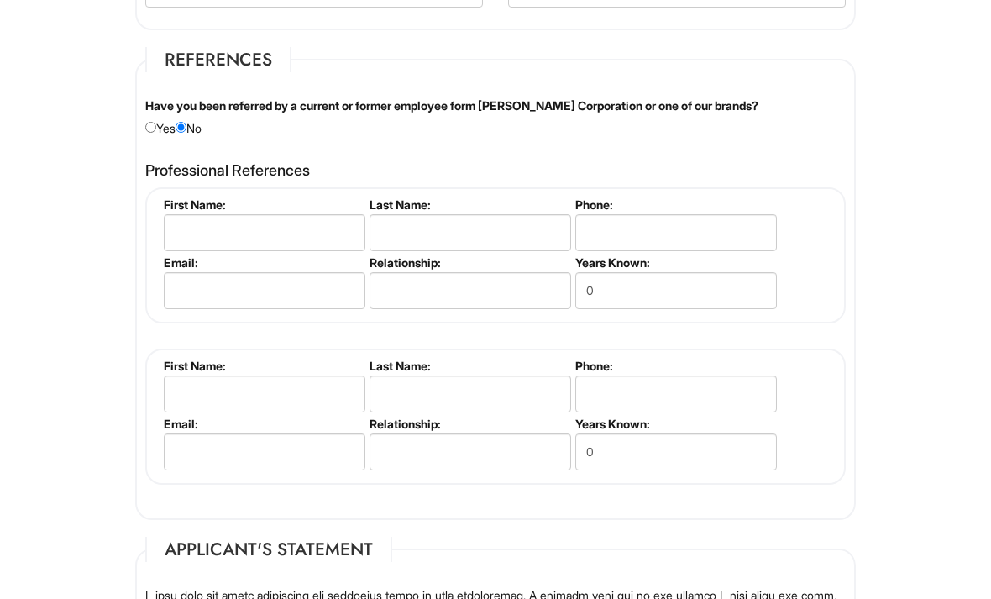
scroll to position [2350, 0]
click at [308, 241] on input "text" at bounding box center [265, 232] width 202 height 37
type input "Stephanie"
click at [467, 251] on input "text" at bounding box center [471, 232] width 202 height 37
type input "Idjadi"
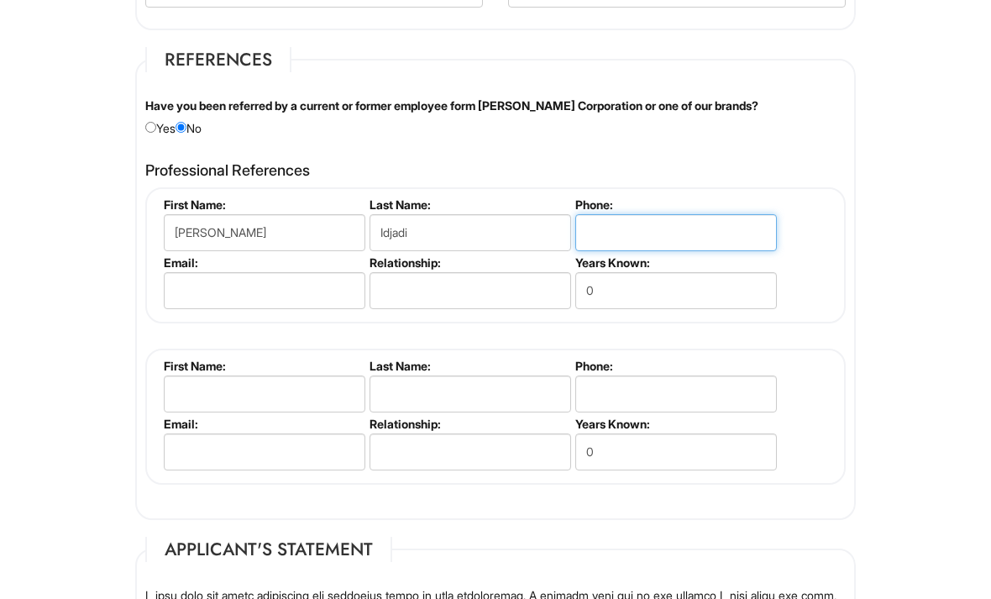
click at [650, 244] on input "tel" at bounding box center [676, 232] width 202 height 37
type input "516-633-5004"
click at [594, 309] on input "0" at bounding box center [676, 290] width 202 height 37
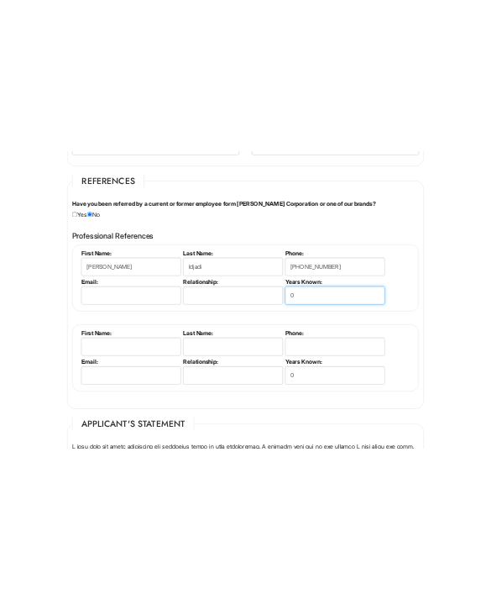
scroll to position [3812, 0]
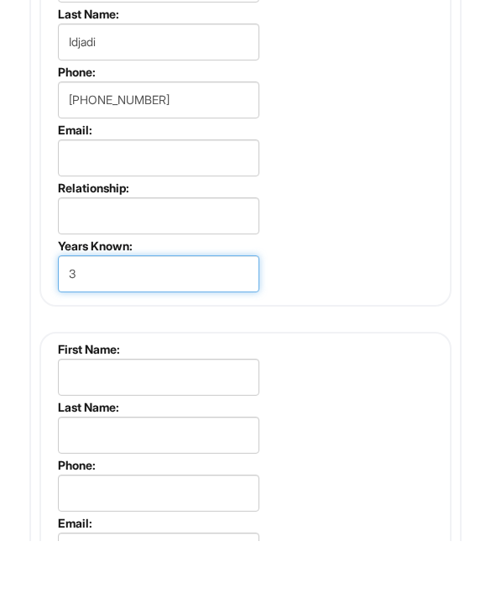
type input "3"
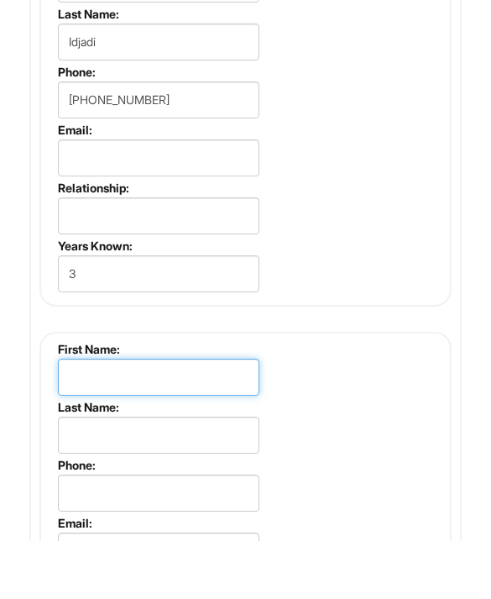
click at [197, 417] on input "text" at bounding box center [159, 435] width 202 height 37
type input "Violeta"
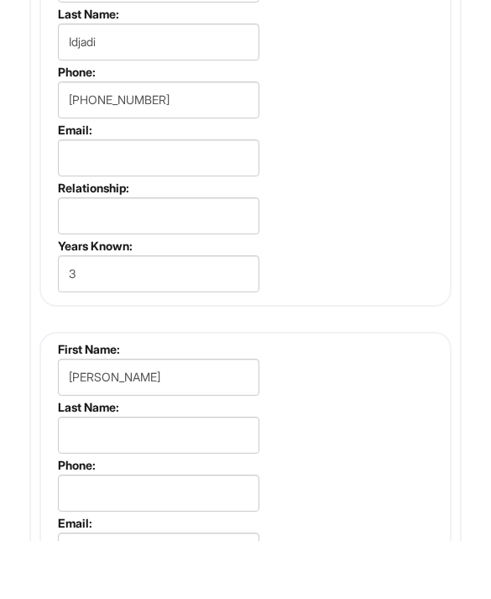
click at [188, 474] on input "text" at bounding box center [159, 492] width 202 height 37
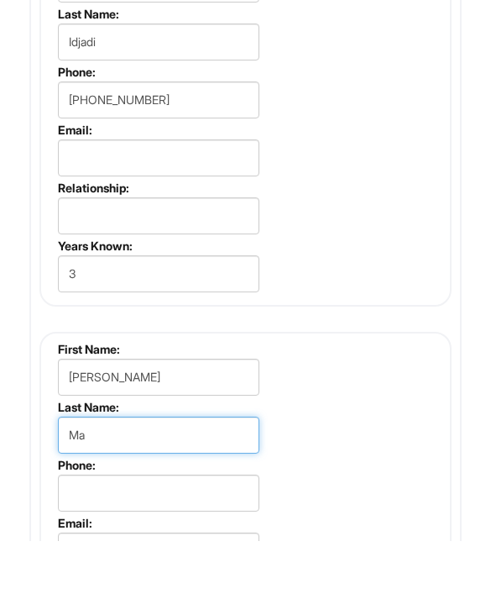
type input "M"
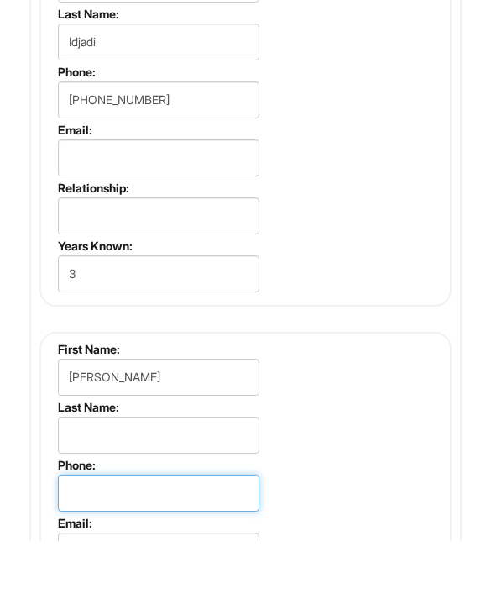
click at [181, 532] on input "tel" at bounding box center [159, 550] width 202 height 37
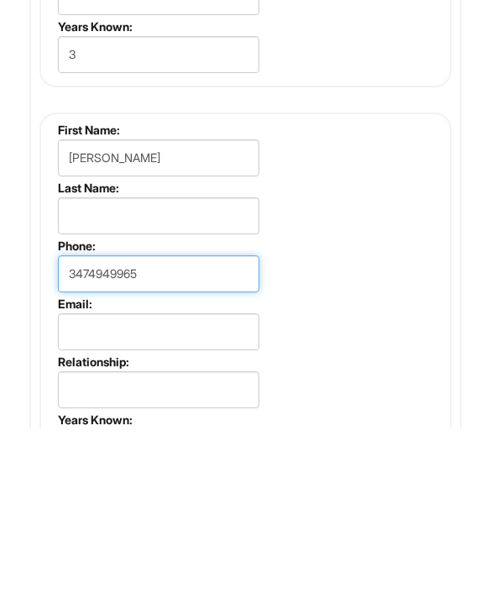
scroll to position [3917, 0]
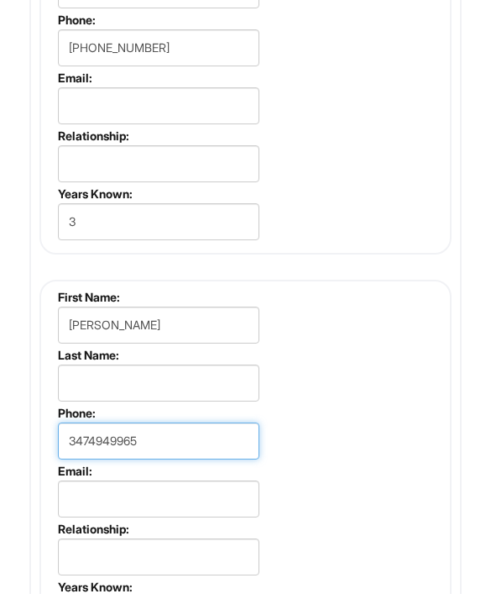
type input "3474949965"
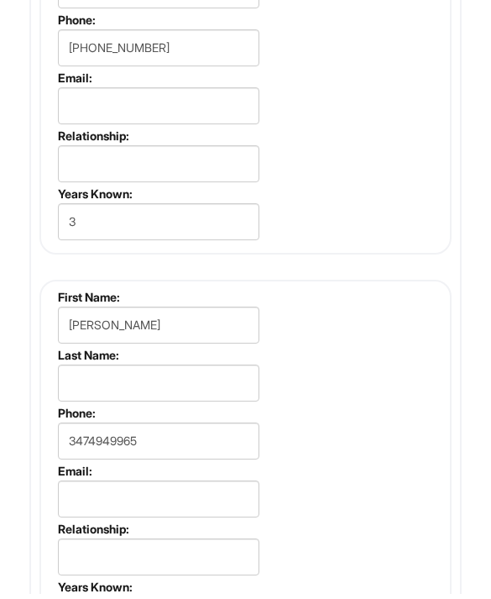
click at [191, 181] on input "text" at bounding box center [159, 168] width 202 height 37
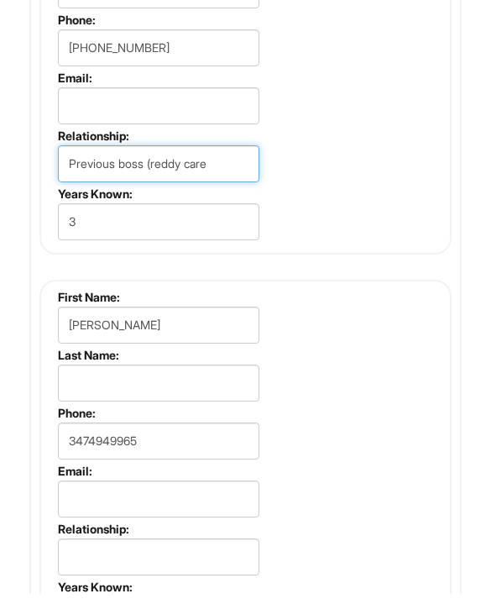
type input "Previous boss (reddy care0"
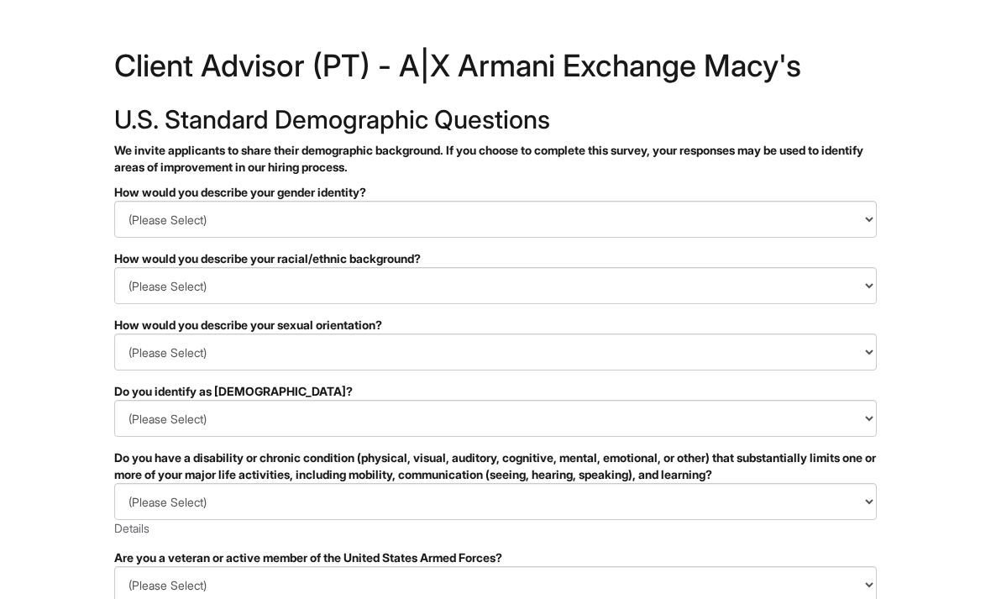
click at [490, 236] on select "(Please Select) Man Woman [DEMOGRAPHIC_DATA] I prefer to self-describe I don't …" at bounding box center [495, 219] width 763 height 37
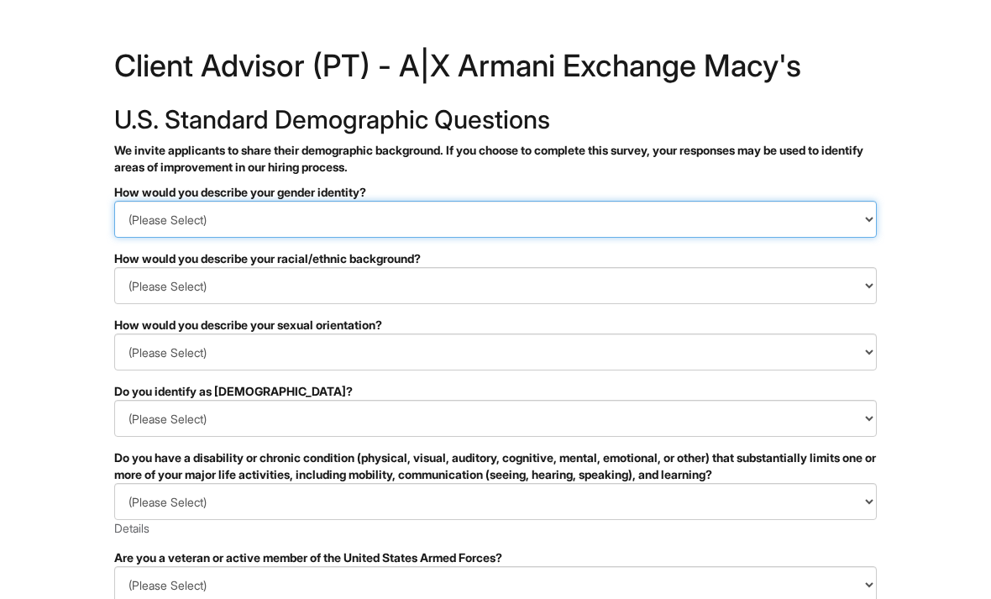
select select "Woman"
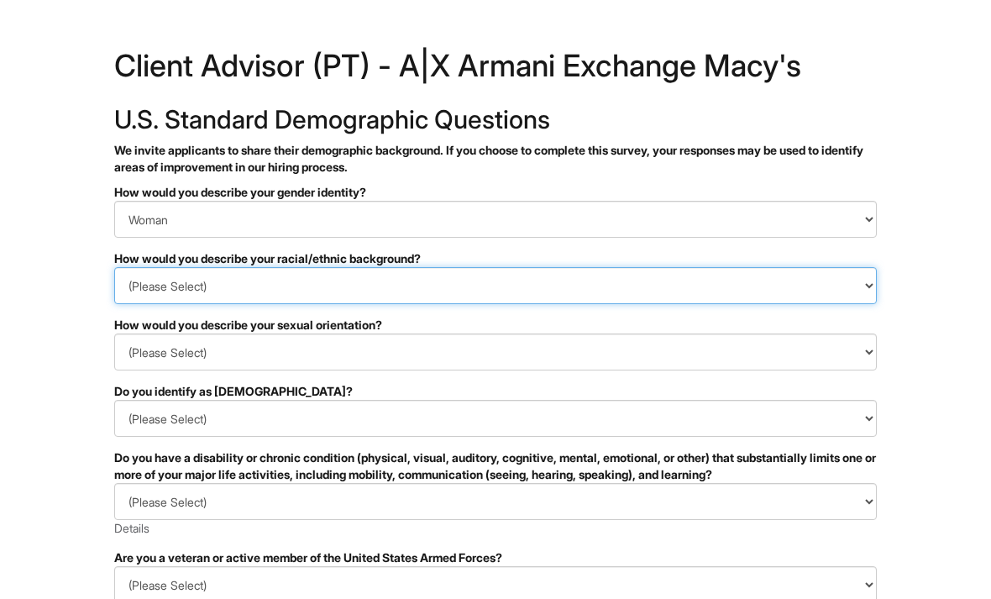
click at [490, 298] on select "(Please Select) [DEMOGRAPHIC_DATA] or of [DEMOGRAPHIC_DATA] descent [DEMOGRAPHI…" at bounding box center [495, 285] width 763 height 37
select select "I don't wish to answer"
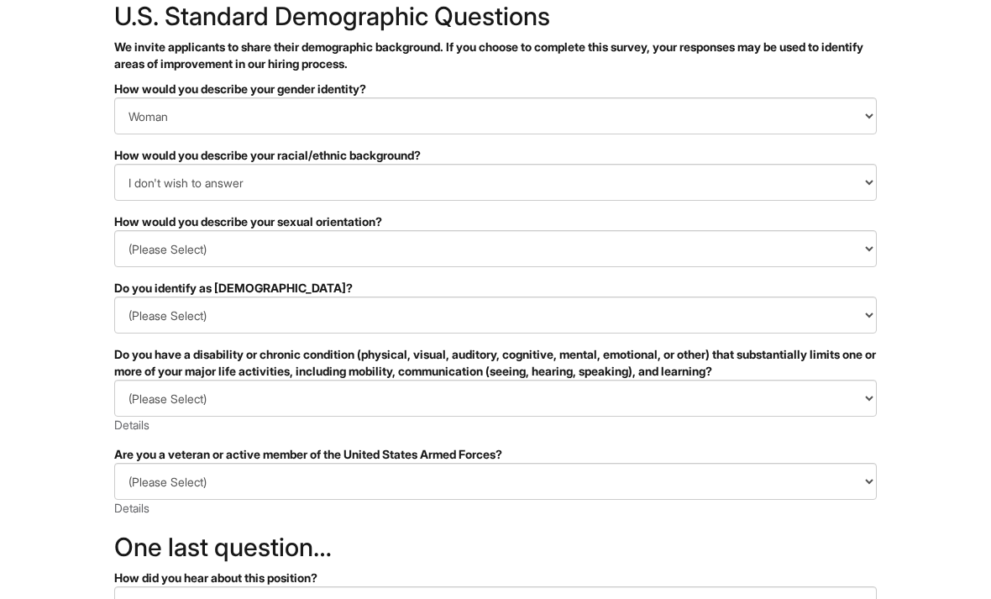
click at [490, 253] on select "(Please Select) [DEMOGRAPHIC_DATA] [DEMOGRAPHIC_DATA] and/or [DEMOGRAPHIC_DATA]…" at bounding box center [495, 249] width 763 height 37
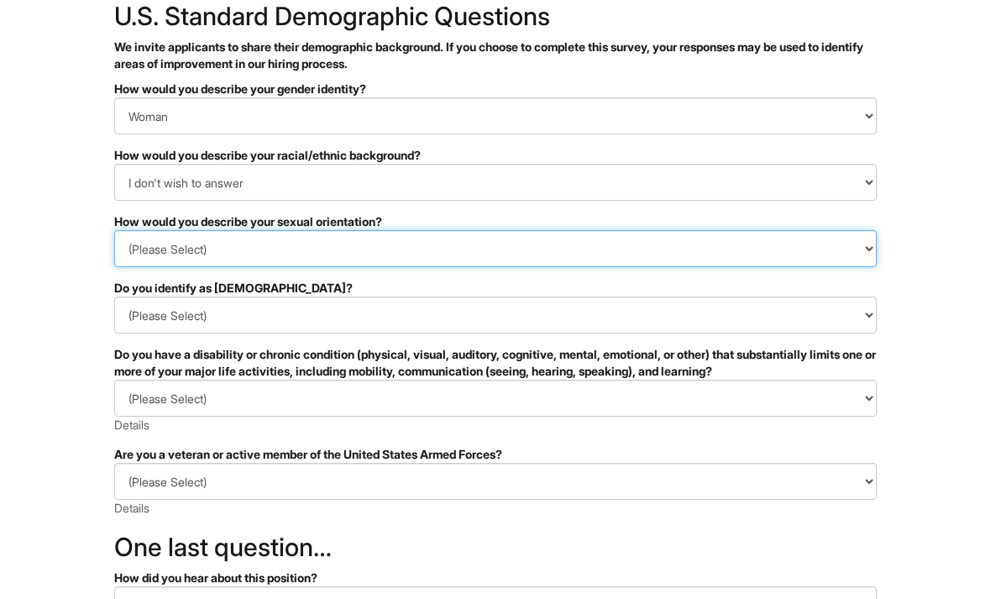
scroll to position [103, 0]
select select "[DEMOGRAPHIC_DATA]"
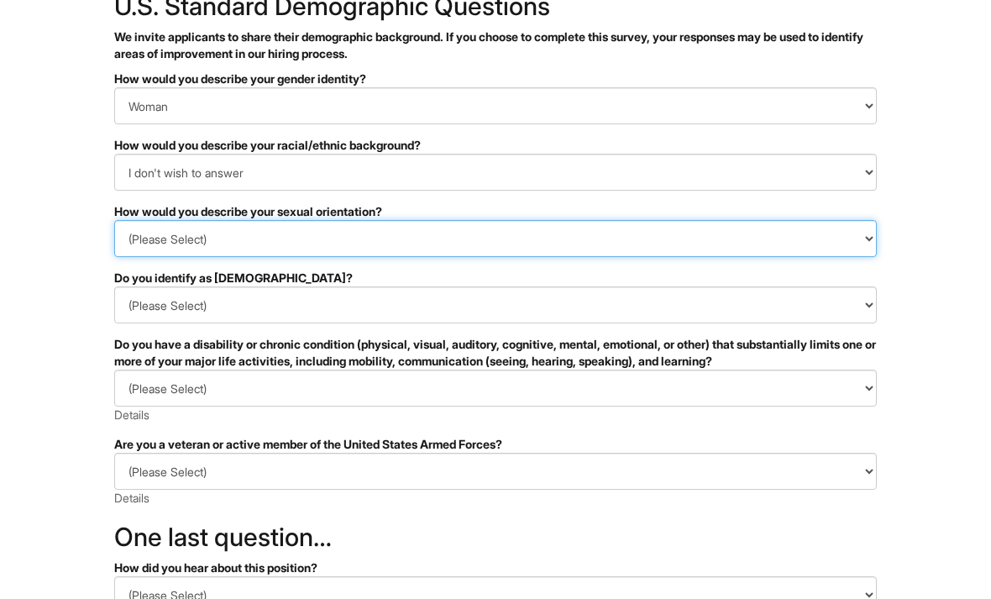
scroll to position [128, 0]
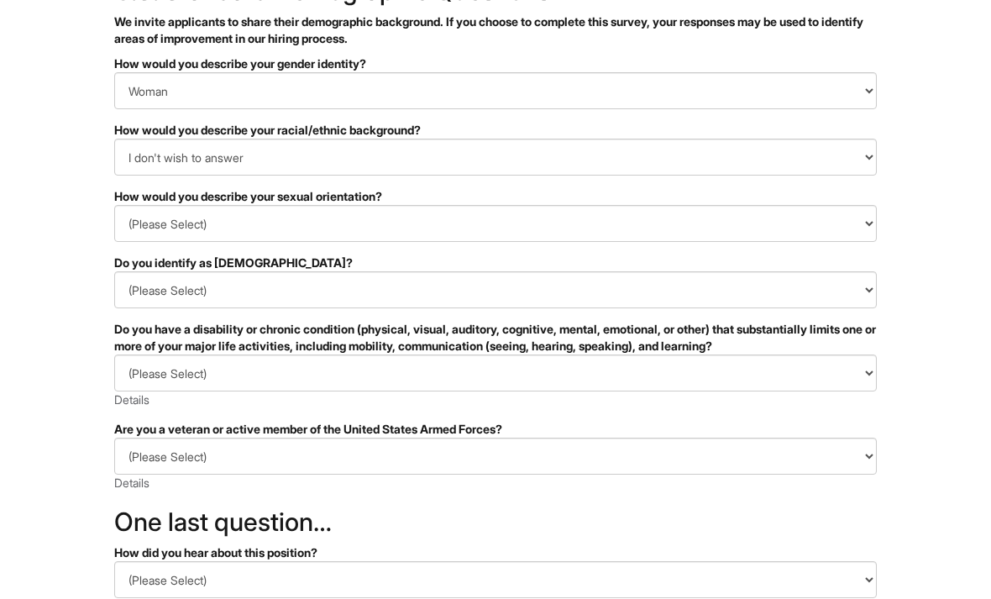
click at [490, 322] on div "Do you have a disability or chronic condition (physical, visual, auditory, cogn…" at bounding box center [495, 338] width 763 height 34
click at [490, 307] on select "(Please Select) Yes No I prefer to self-describe I don't wish to answer" at bounding box center [495, 289] width 763 height 37
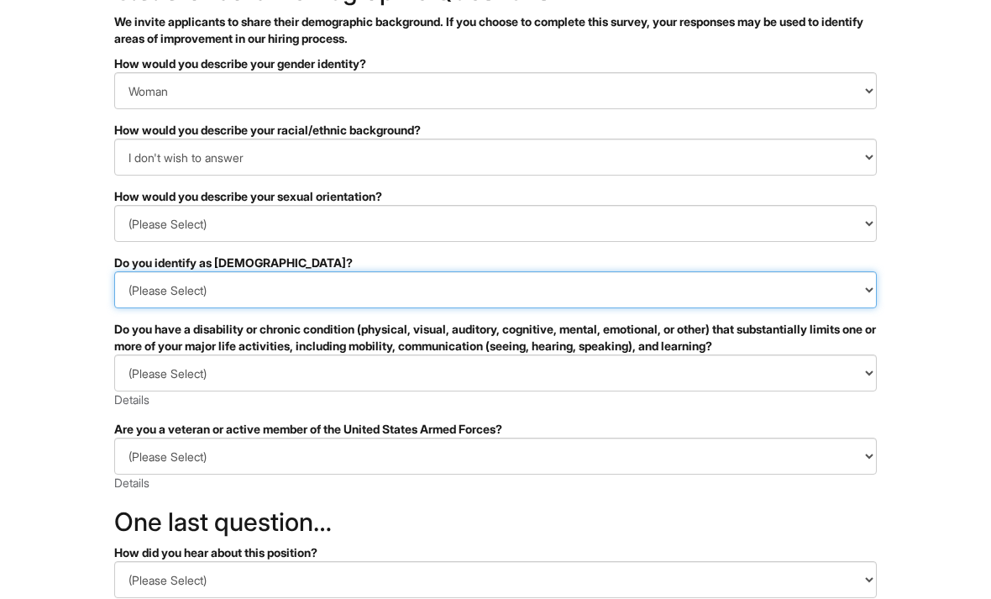
select select "No"
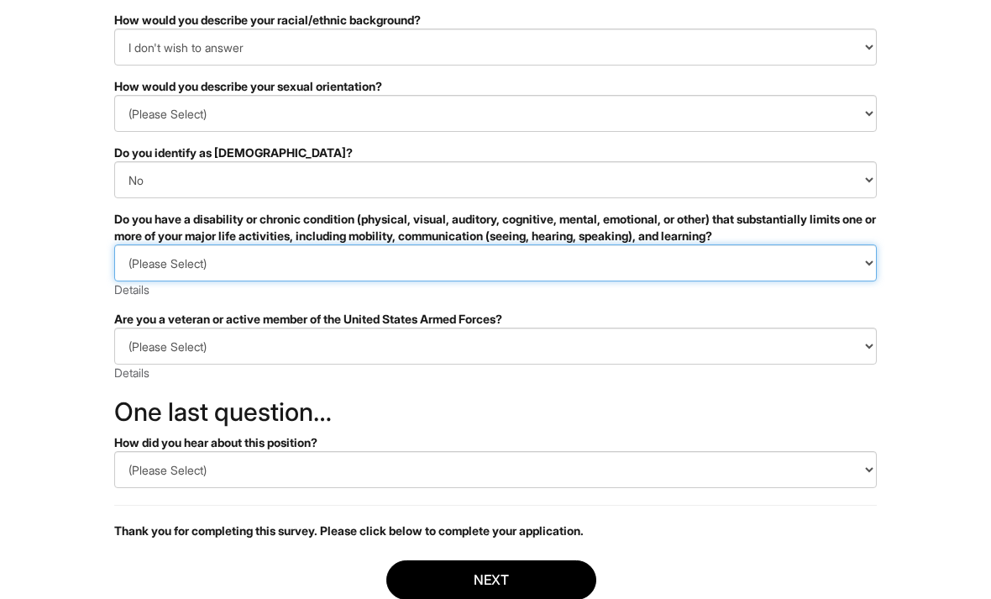
click at [490, 277] on select "(Please Select) YES, I HAVE A DISABILITY (or previously had a disability) NO, I…" at bounding box center [495, 263] width 763 height 37
select select "NO, I DON'T HAVE A DISABILITY"
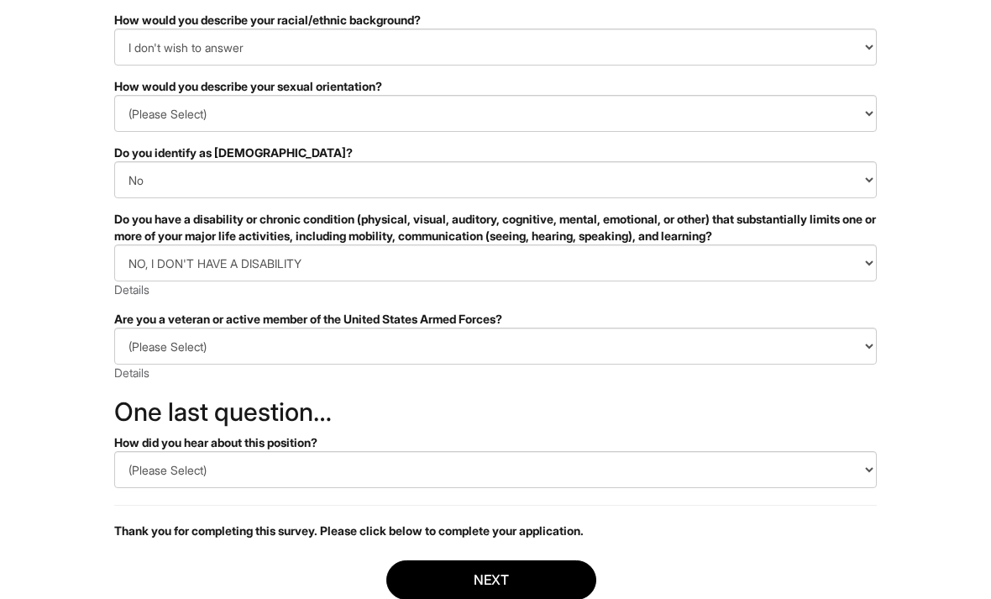
click at [490, 349] on select "(Please Select) I IDENTIFY AS ONE OR MORE OF THE CLASSIFICATIONS OF PROTECTED V…" at bounding box center [495, 346] width 763 height 37
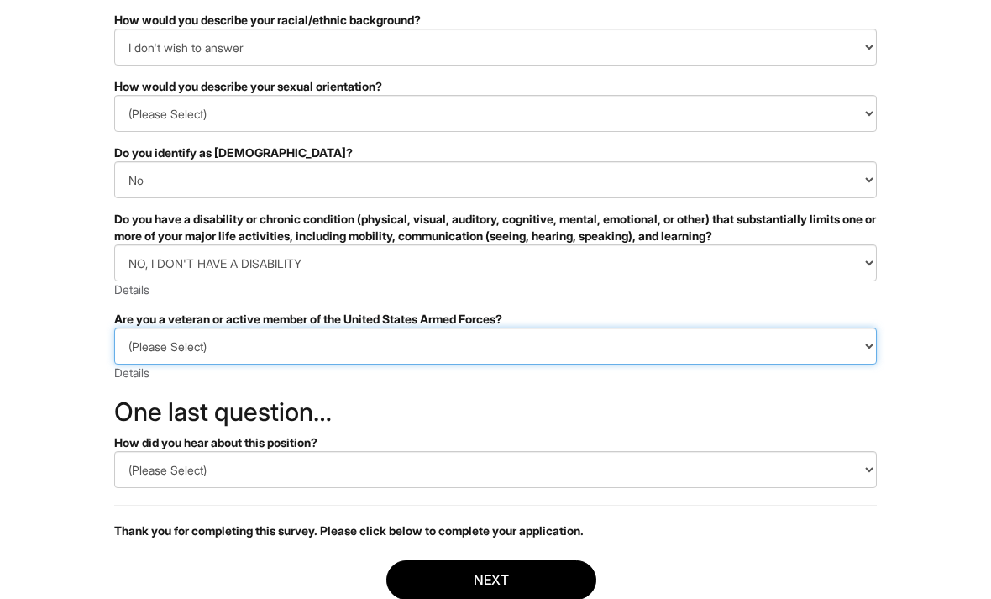
select select "I AM NOT A PROTECTED VETERAN"
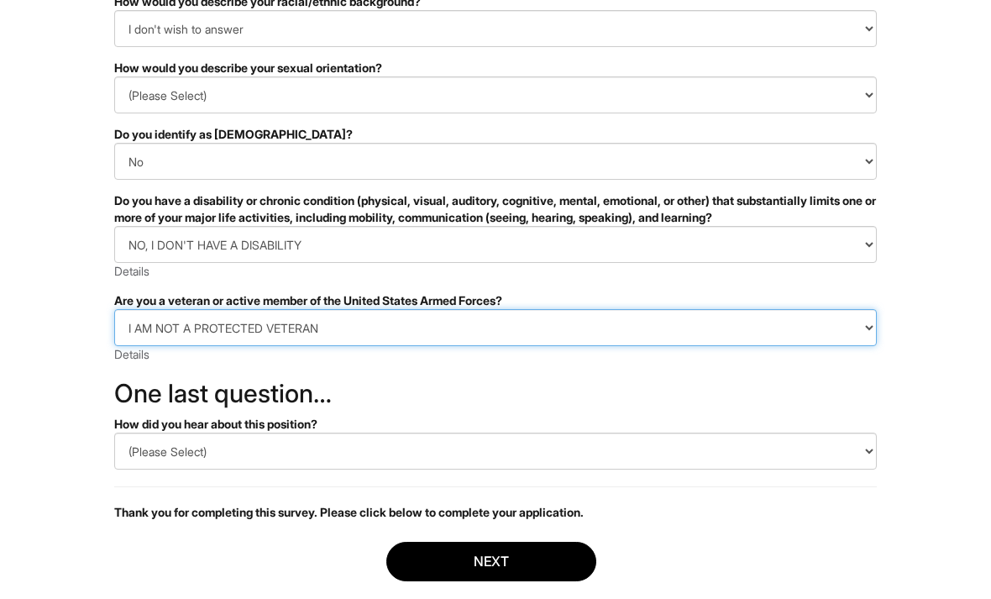
scroll to position [293, 0]
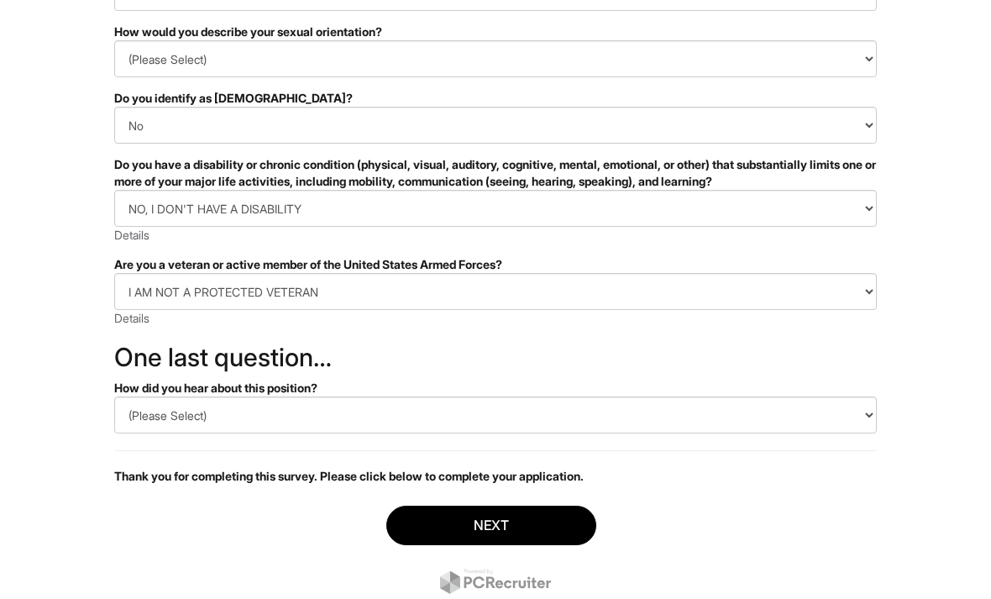
click at [490, 425] on select "(Please Select) CareerBuilder Indeed LinkedIn Monster Referral Other" at bounding box center [495, 414] width 763 height 37
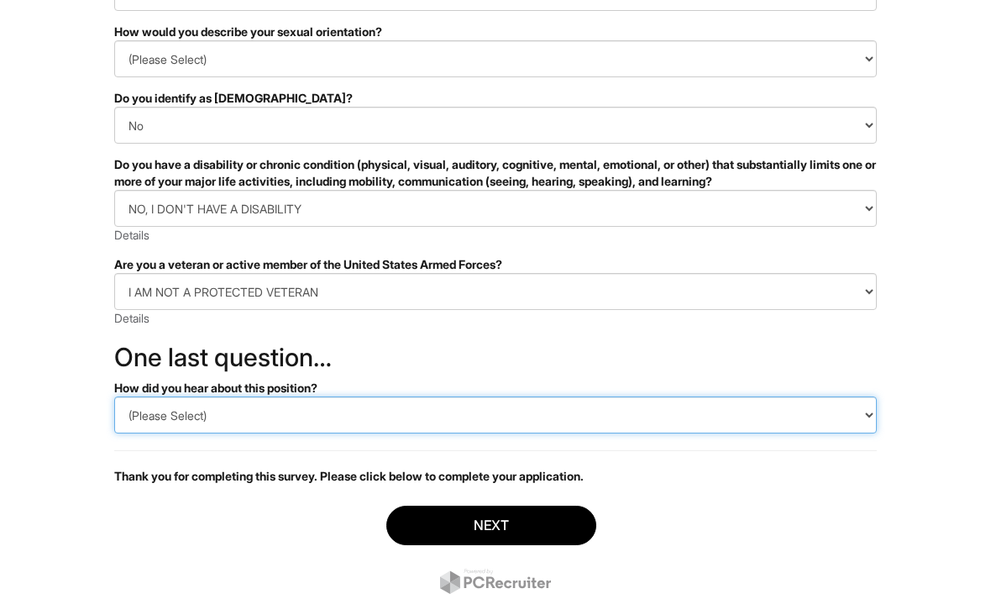
select select "Other"
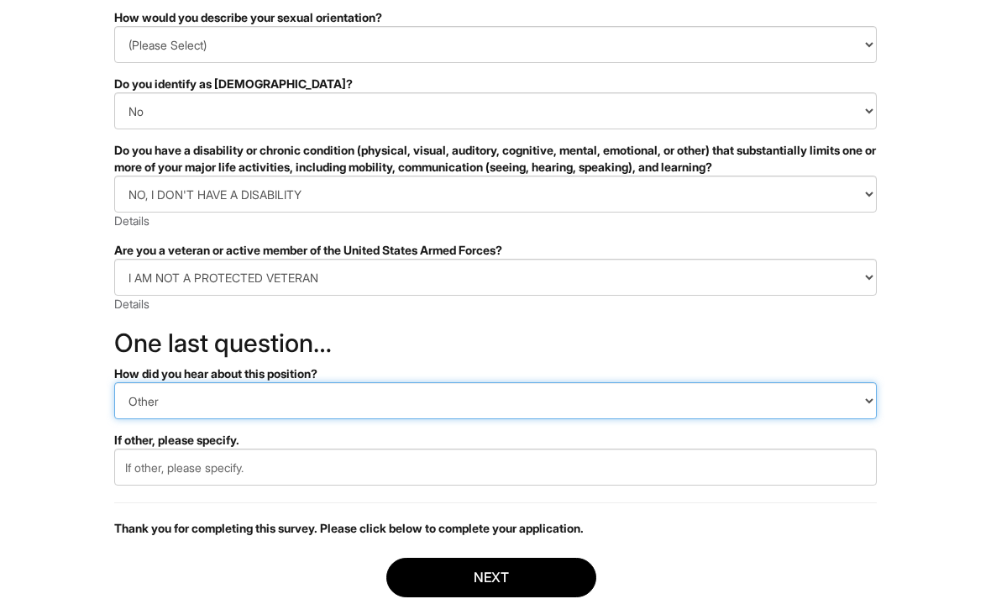
scroll to position [321, 0]
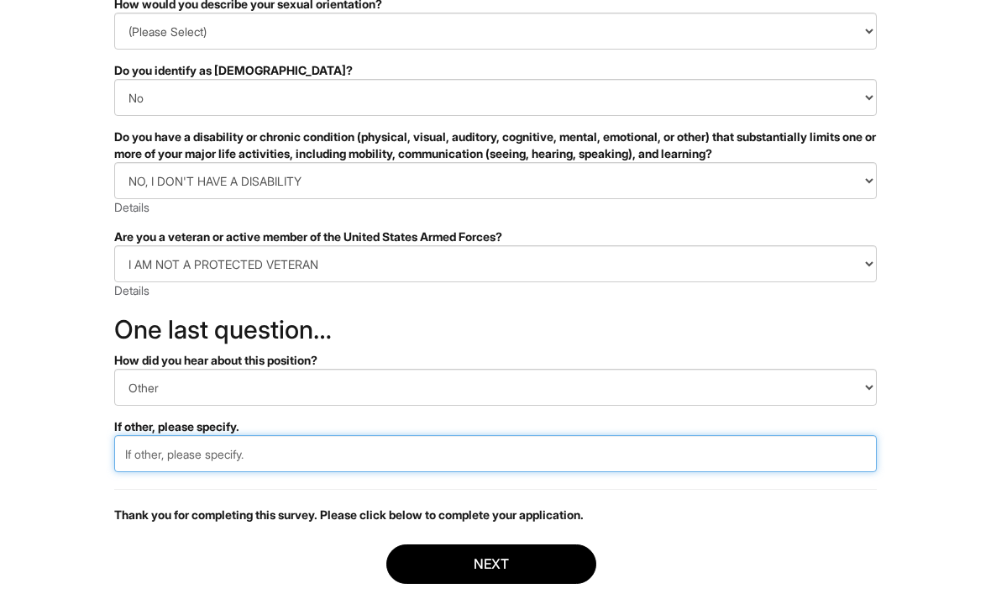
click at [490, 461] on input "text" at bounding box center [495, 453] width 763 height 37
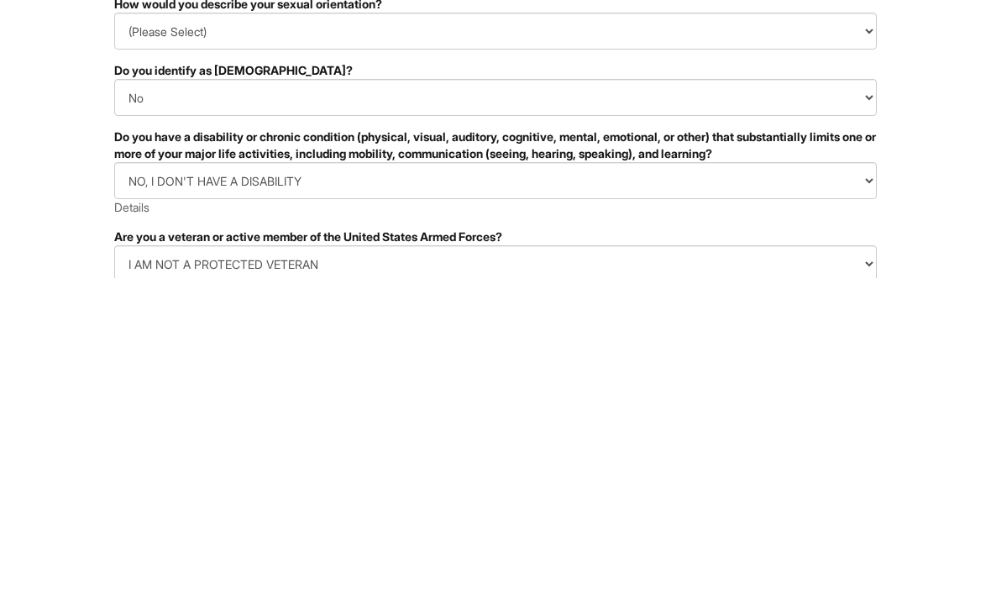
scroll to position [413, 0]
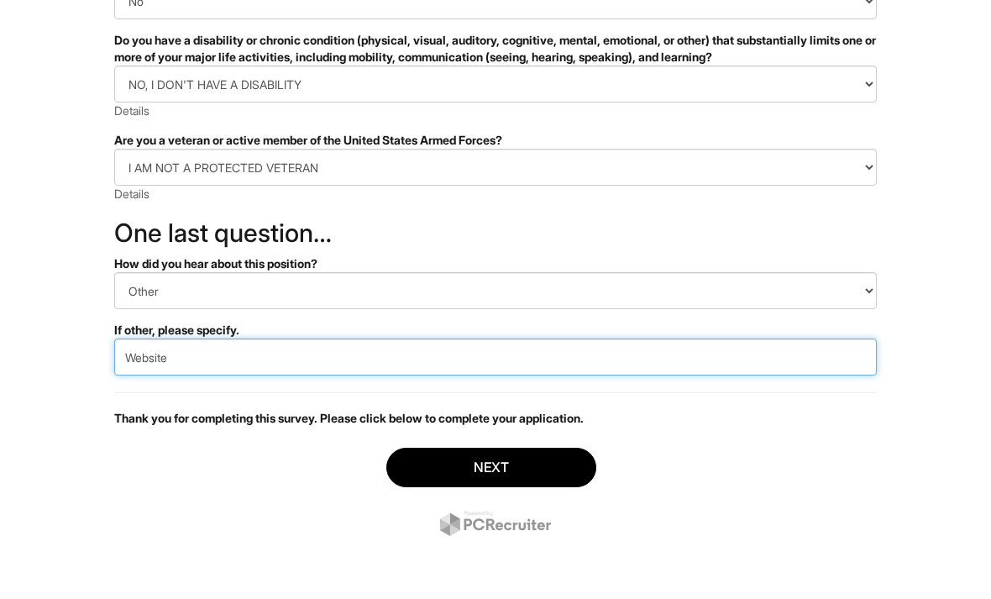
type input "Website"
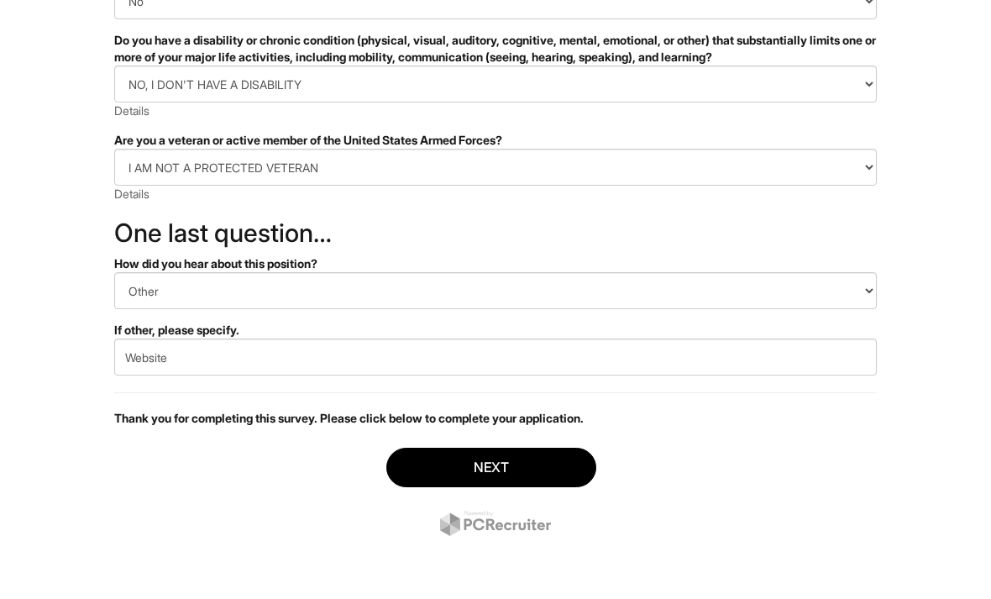
click at [490, 467] on button "Next" at bounding box center [491, 471] width 210 height 39
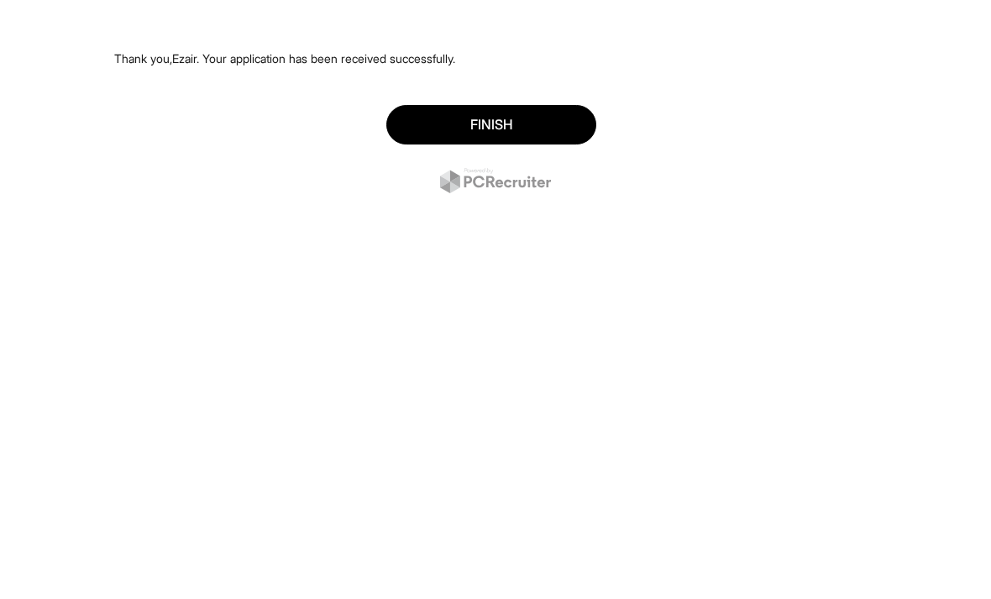
click at [537, 134] on button "Finish" at bounding box center [491, 124] width 210 height 39
